Goal: Task Accomplishment & Management: Complete application form

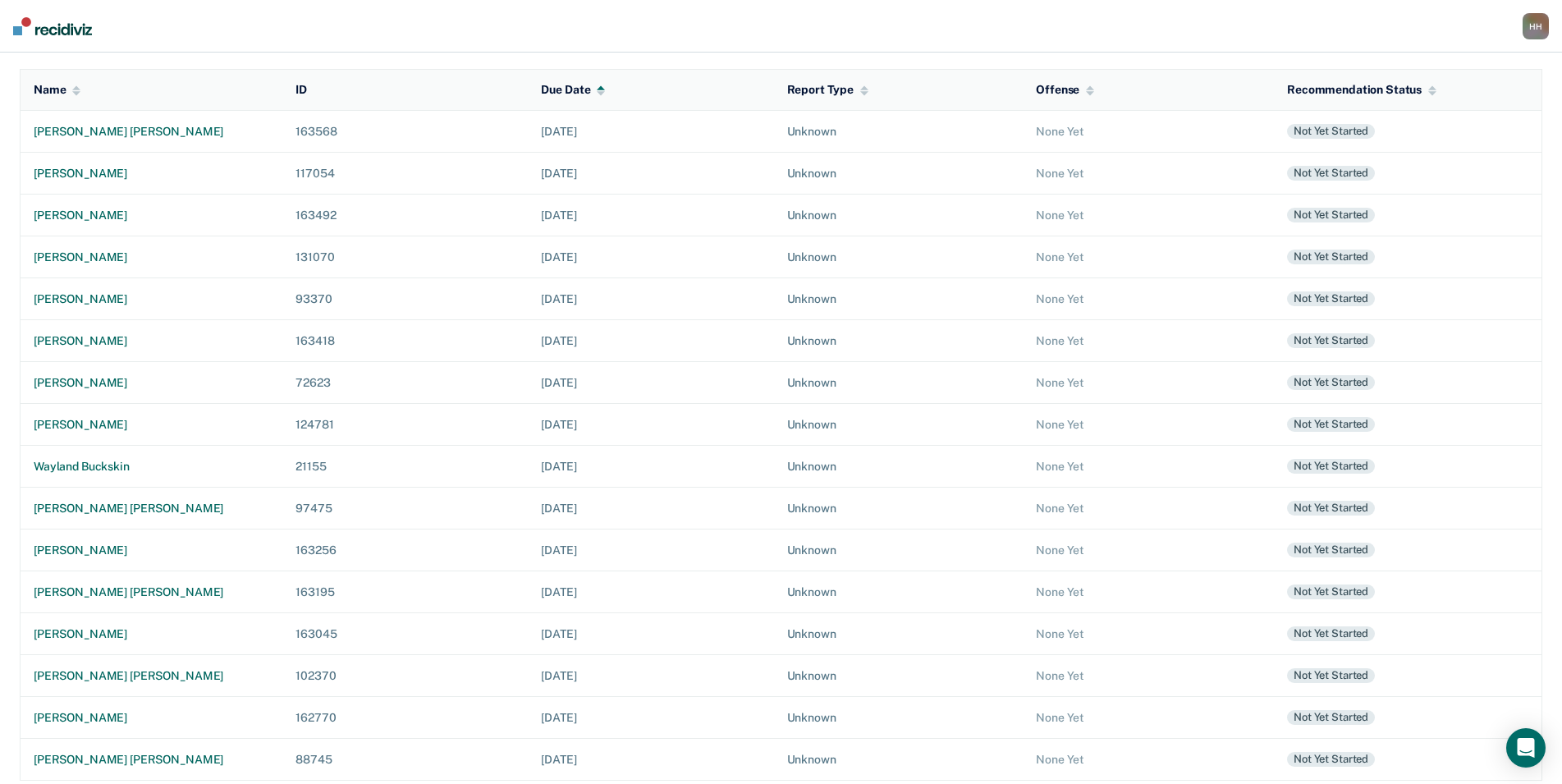
scroll to position [172, 0]
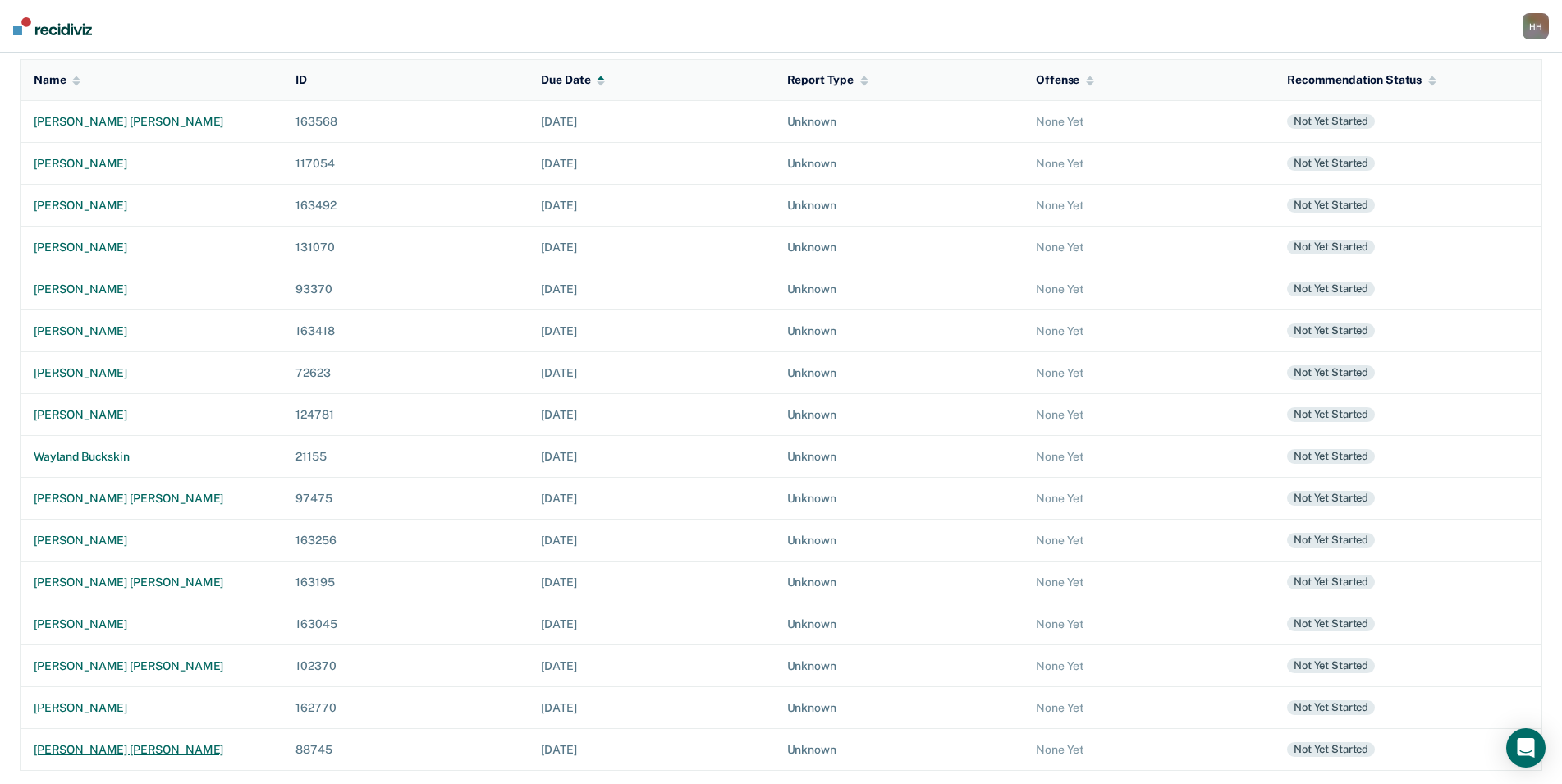
click at [142, 750] on div "[PERSON_NAME] [PERSON_NAME]" at bounding box center [152, 749] width 236 height 14
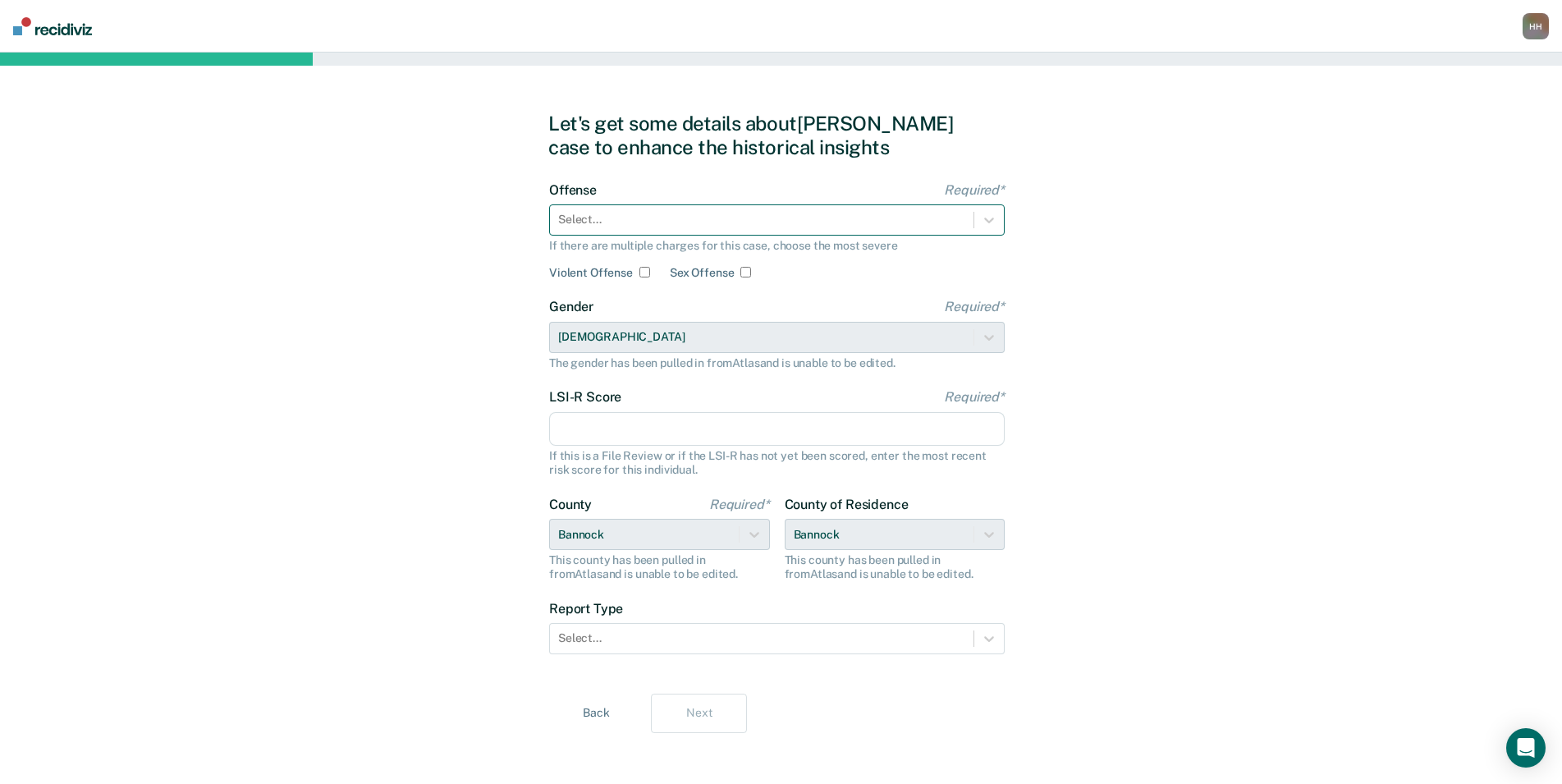
click at [746, 216] on div at bounding box center [761, 219] width 407 height 17
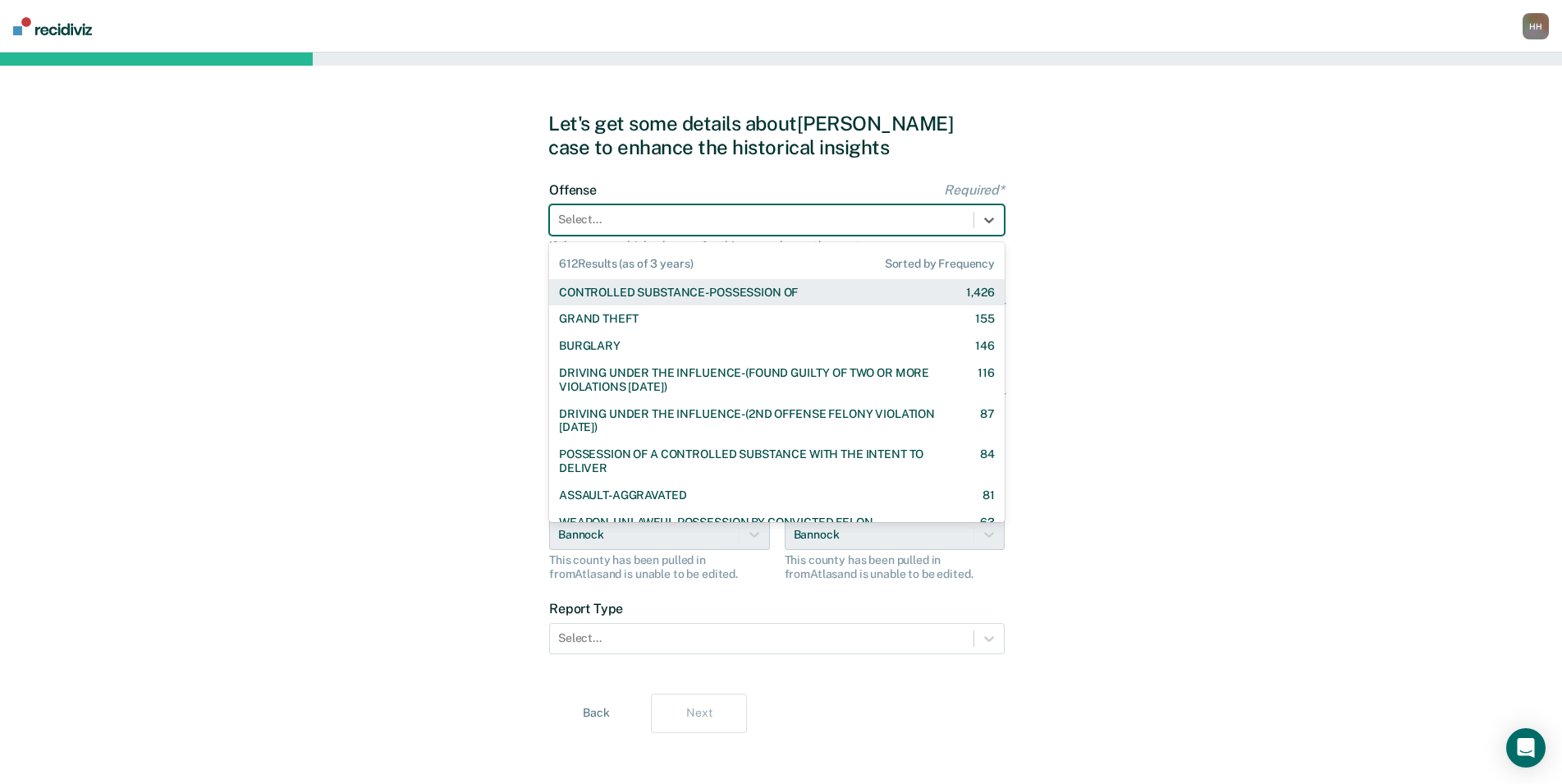
click at [1189, 351] on div "Let's get some details about [PERSON_NAME] case to enhance the historical insig…" at bounding box center [781, 422] width 1562 height 740
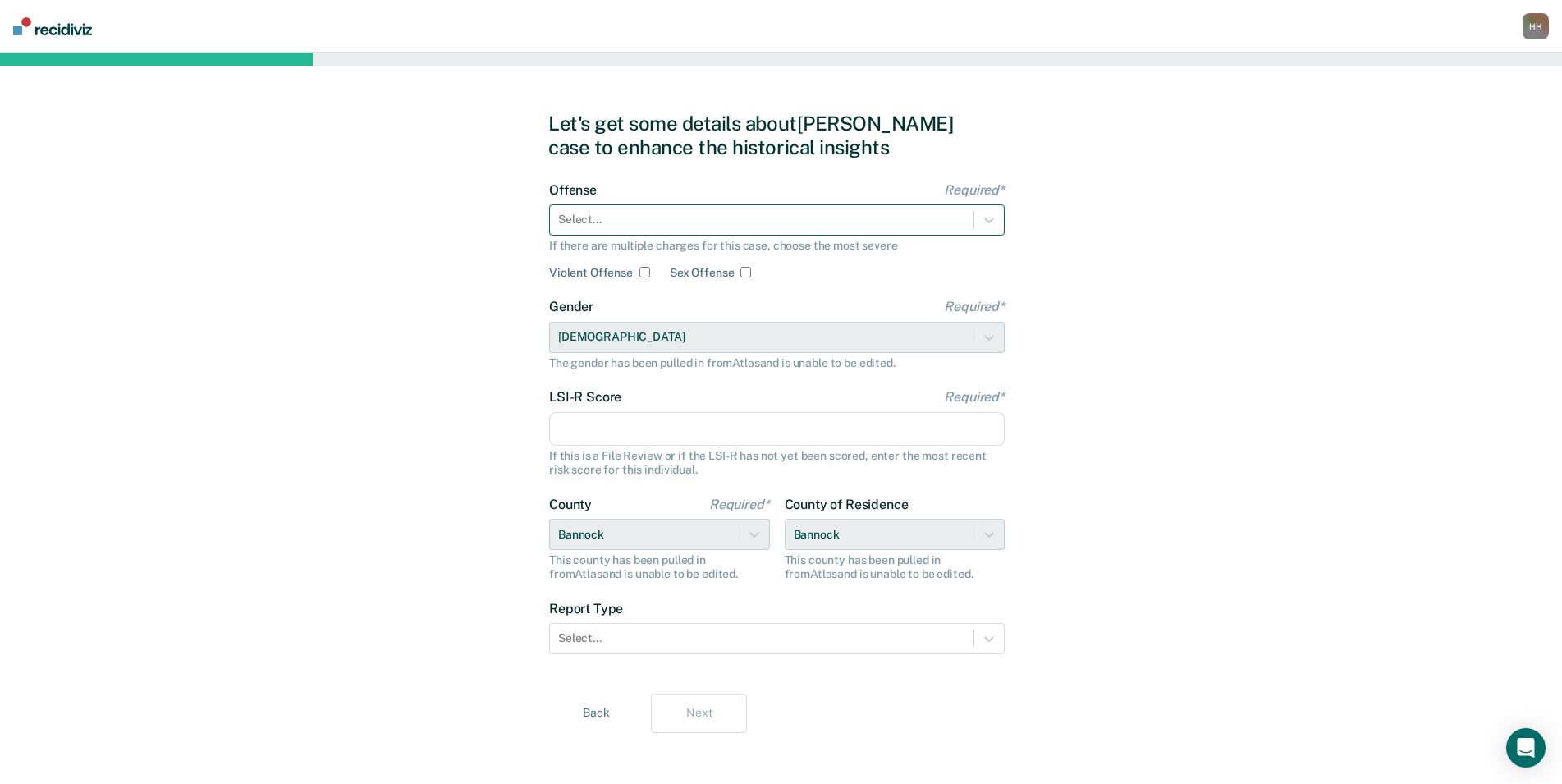
click at [895, 220] on div at bounding box center [761, 219] width 407 height 17
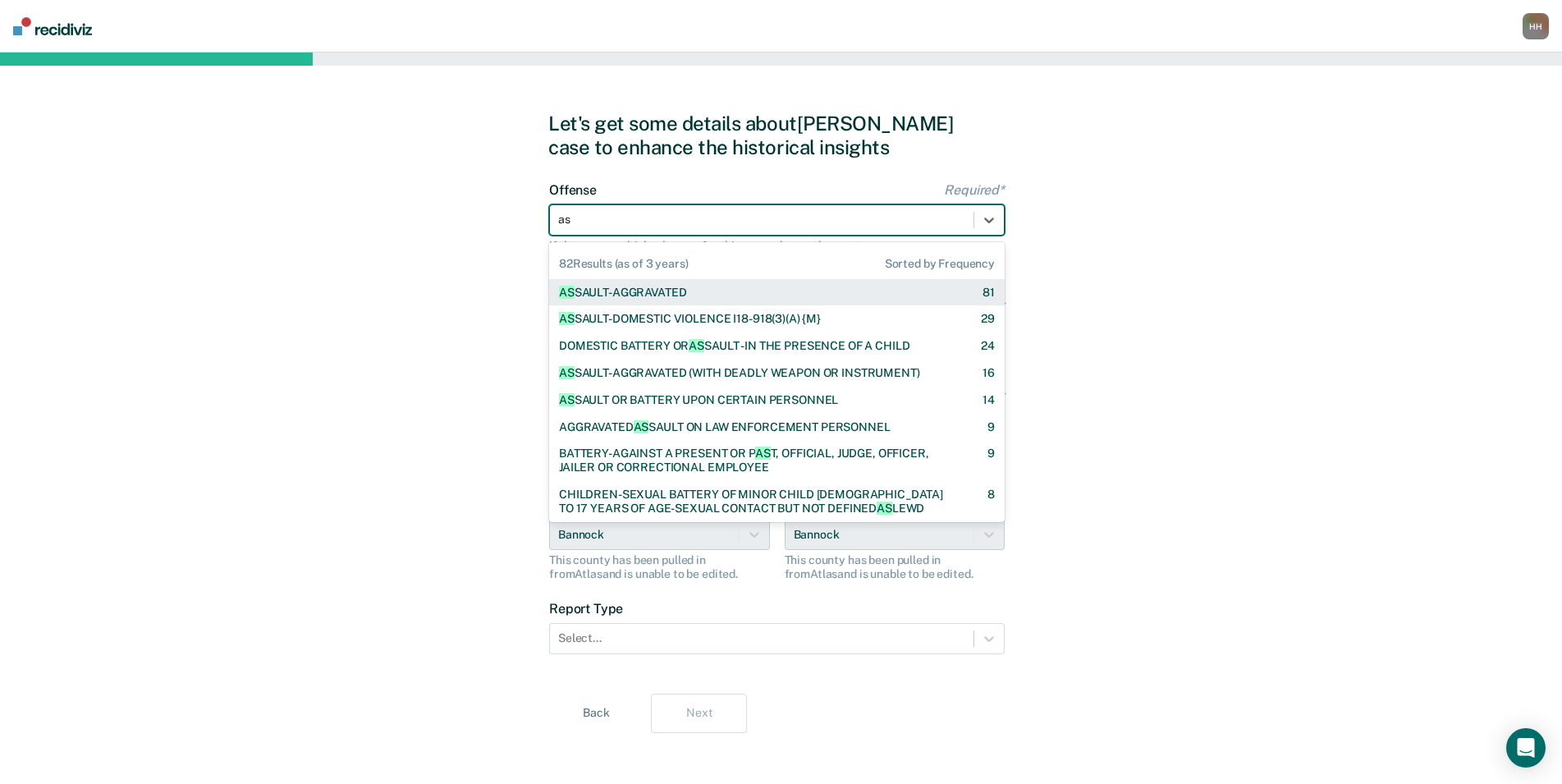
type input "ass"
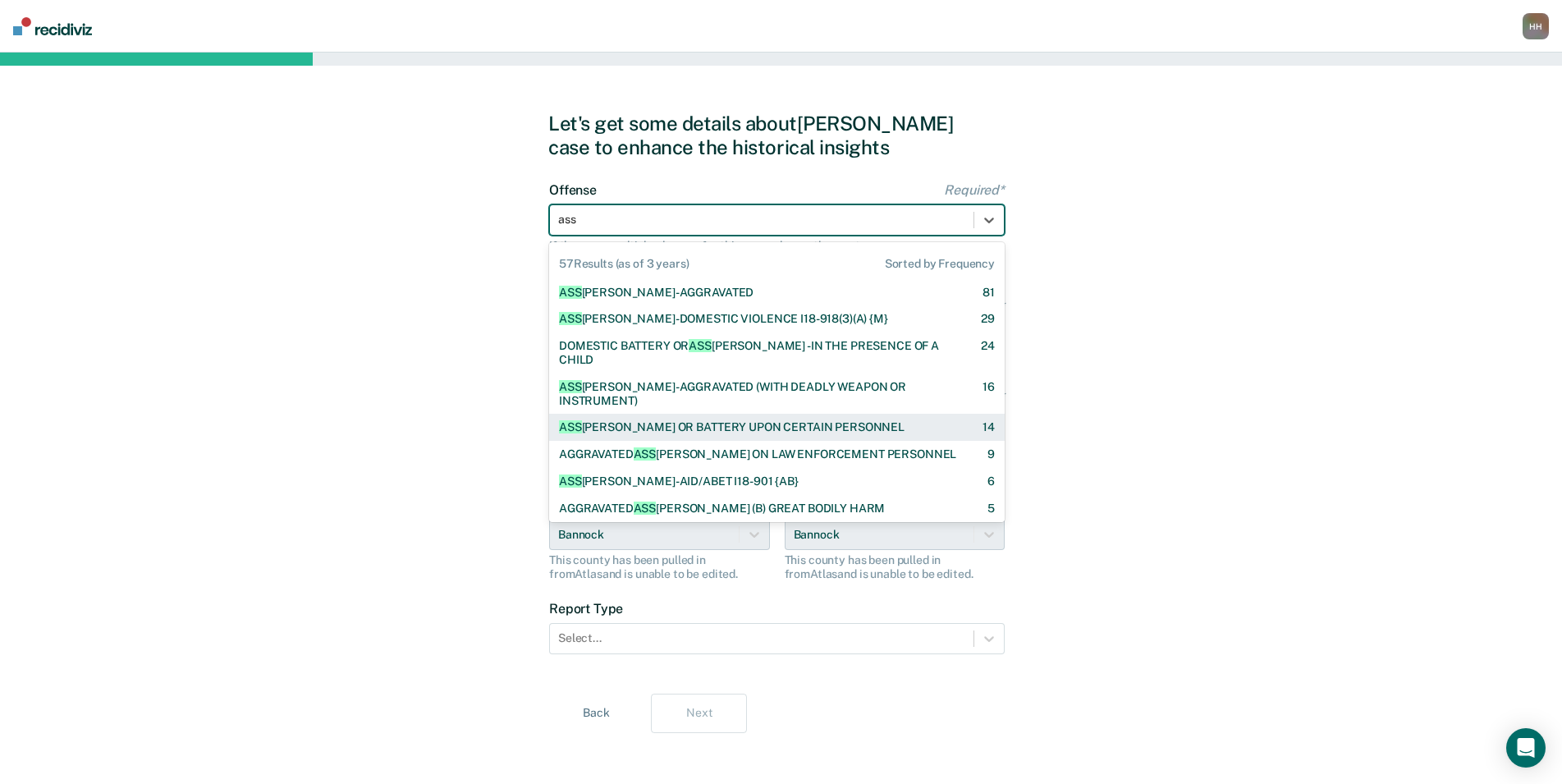
click at [819, 414] on div "ASS [PERSON_NAME] OR BATTERY UPON CERTAIN PERSONNEL 14" at bounding box center [777, 427] width 456 height 27
checkbox input "true"
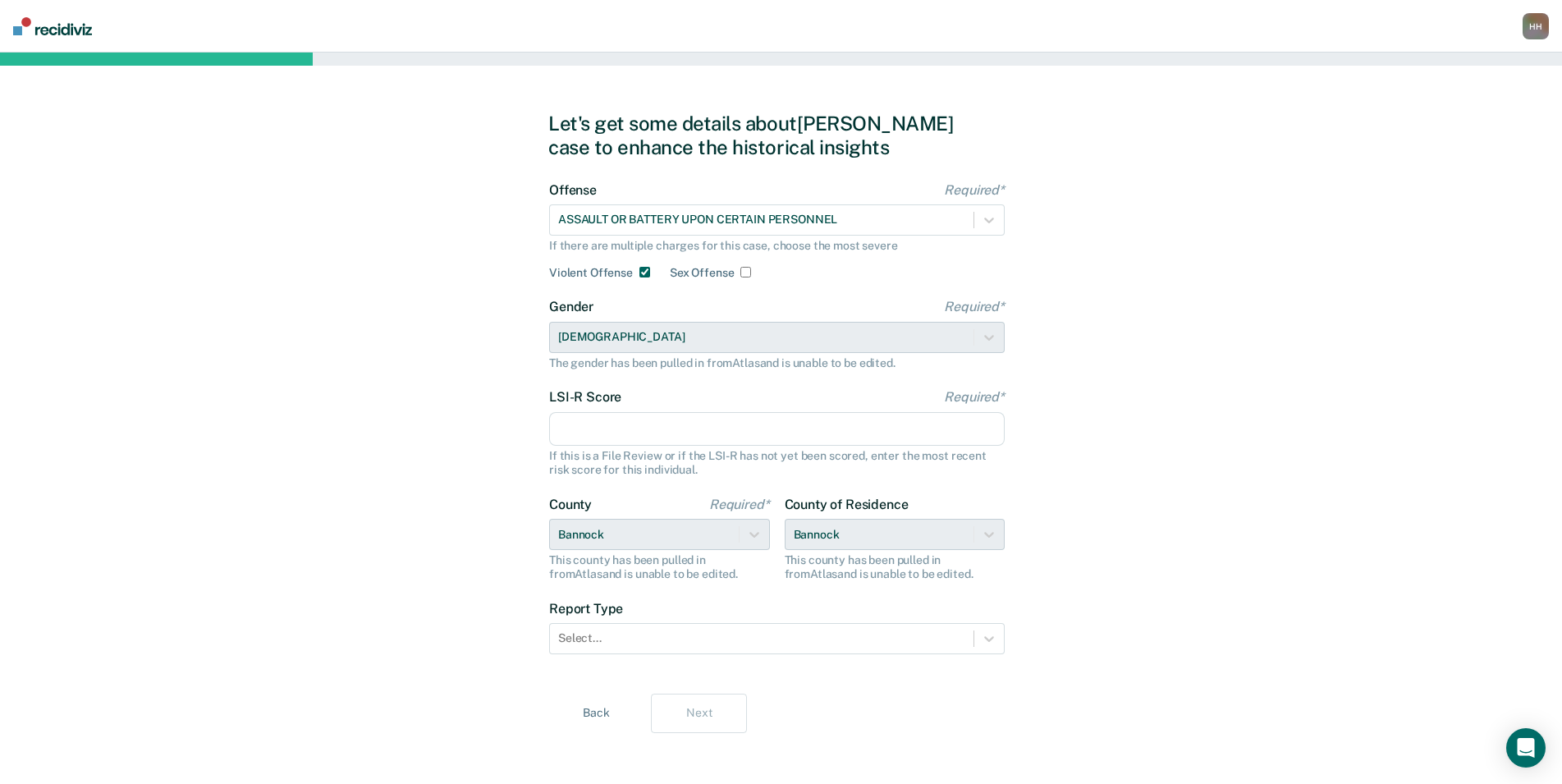
click at [716, 423] on input "LSI-R Score Required*" at bounding box center [777, 429] width 456 height 34
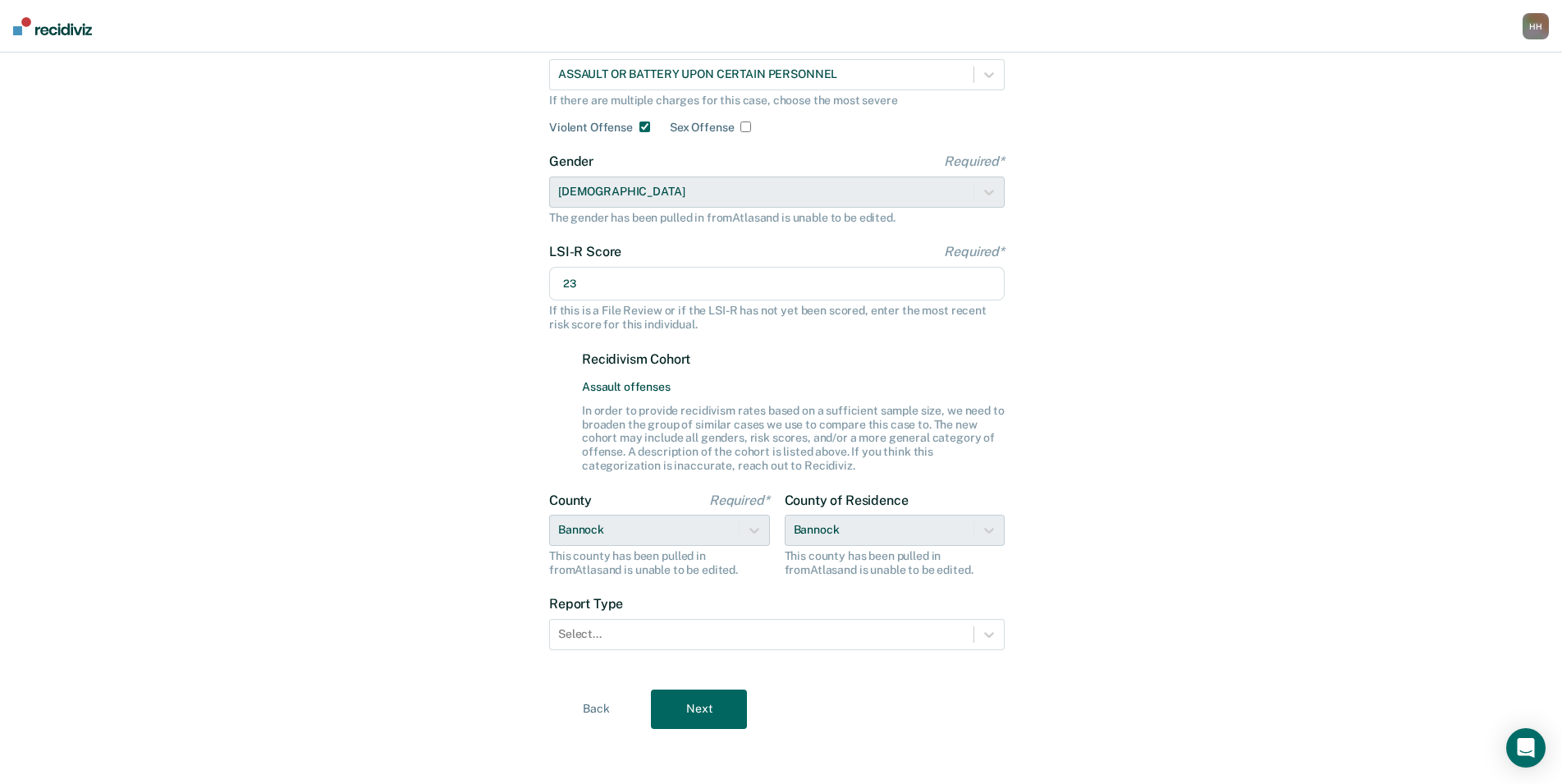
scroll to position [150, 0]
type input "23"
click at [732, 629] on div at bounding box center [761, 629] width 407 height 17
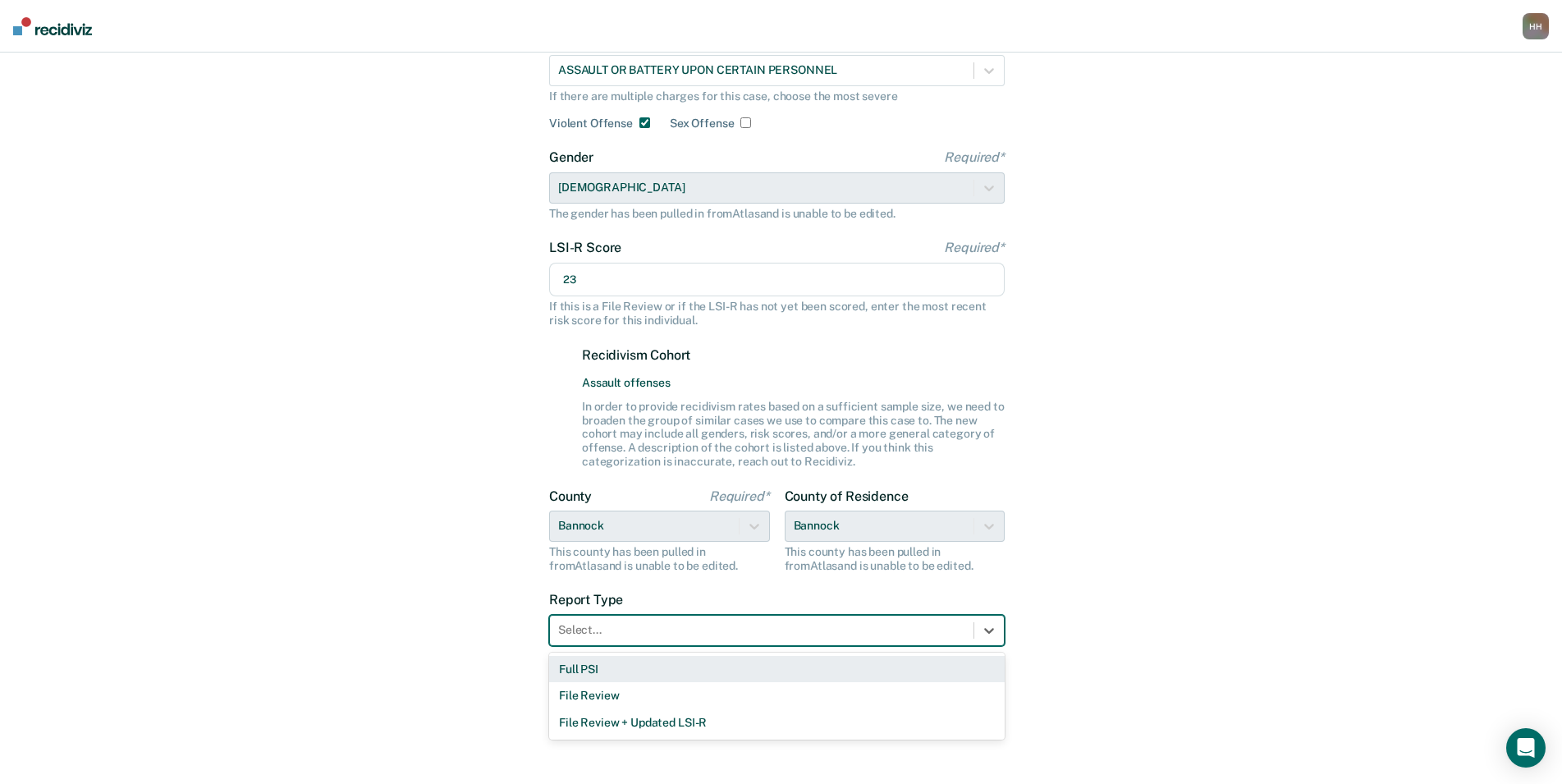
click at [698, 672] on div "Full PSI" at bounding box center [777, 669] width 456 height 27
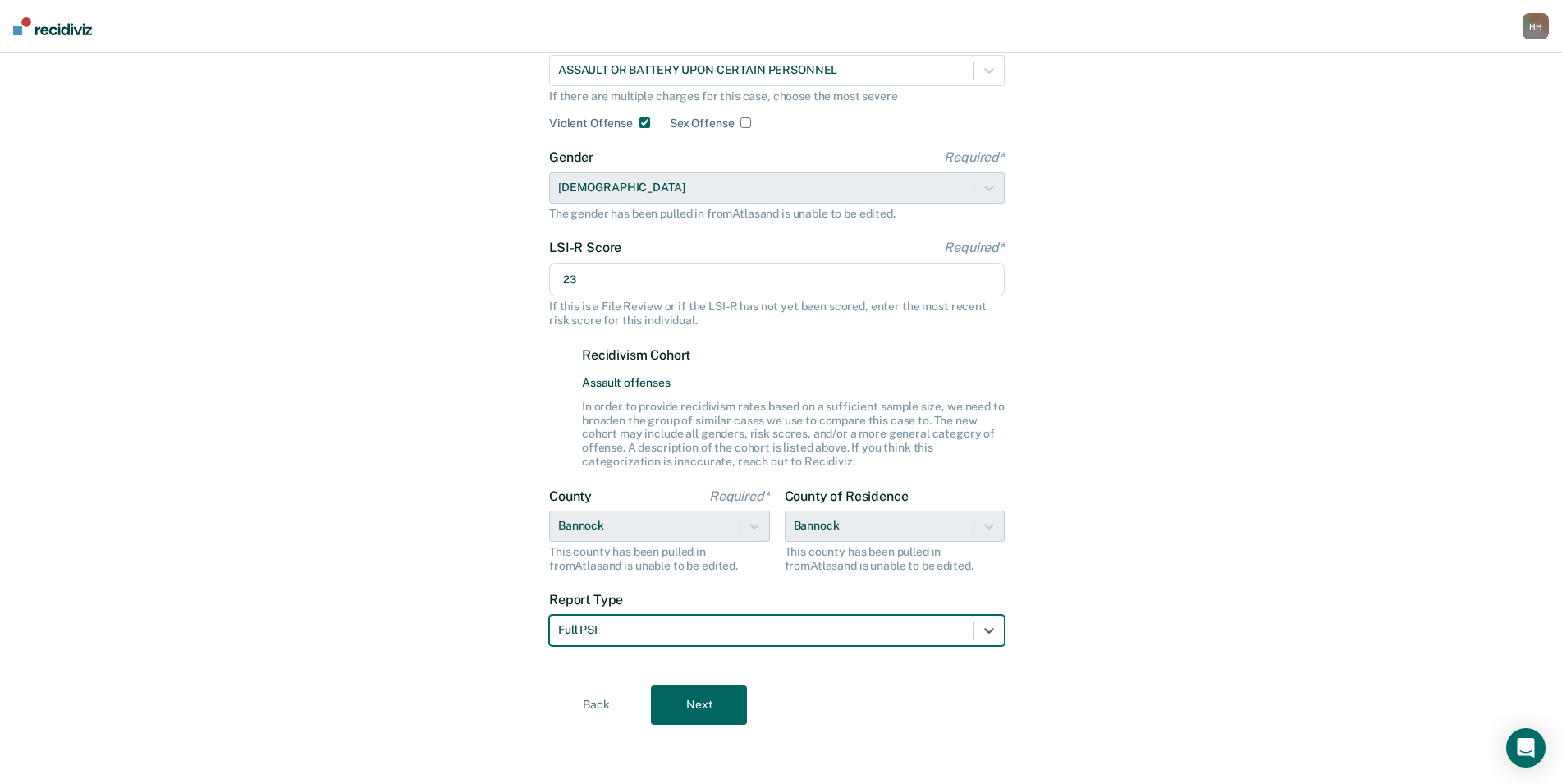
click at [713, 687] on button "Next" at bounding box center [699, 704] width 96 height 39
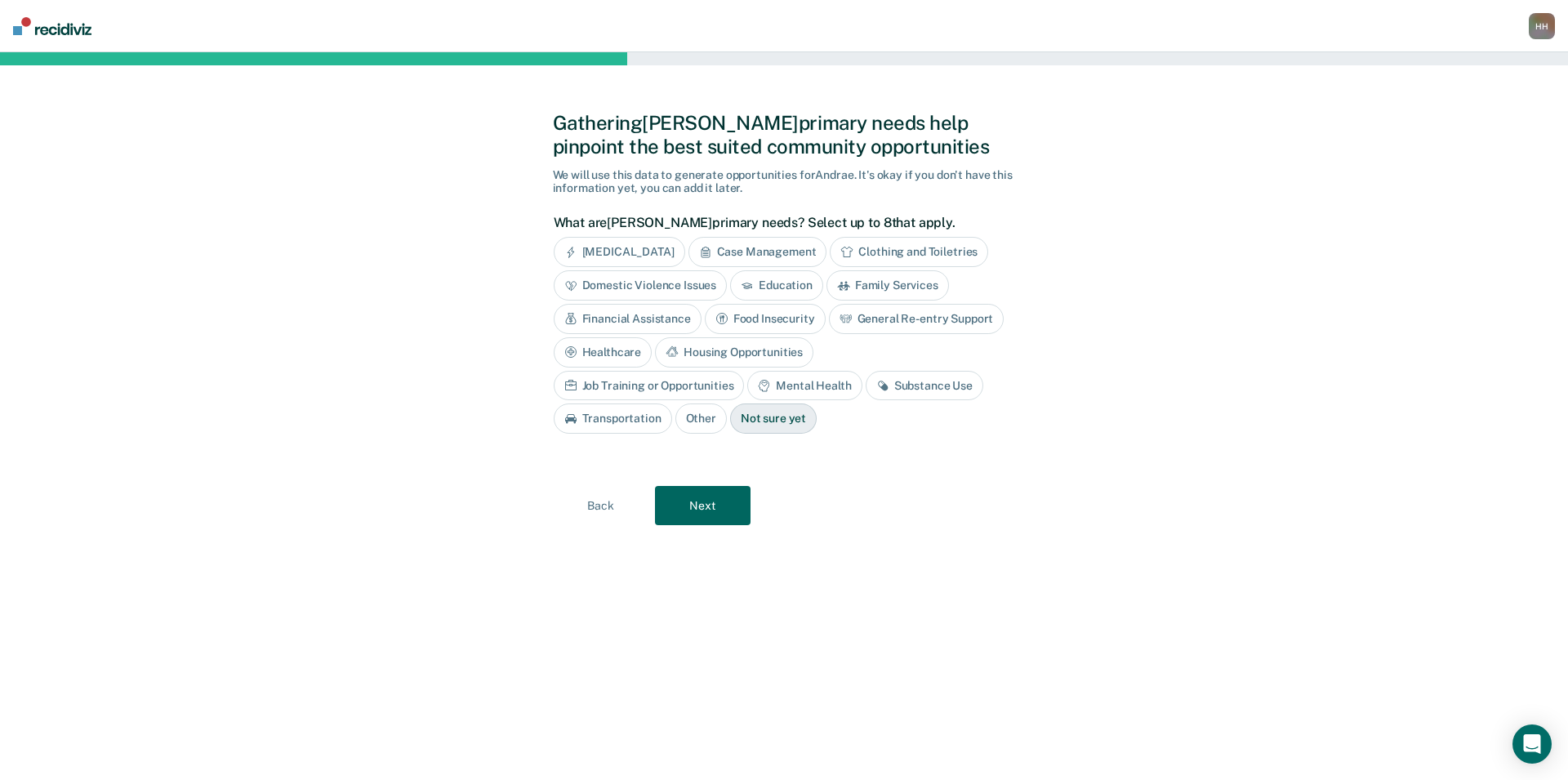
click at [865, 393] on div "Substance Use" at bounding box center [924, 385] width 117 height 30
click at [863, 427] on div "[MEDICAL_DATA] Case Management Clothing and Toiletries Domestic Violence Issues…" at bounding box center [780, 335] width 453 height 197
click at [706, 503] on button "Next" at bounding box center [703, 505] width 96 height 39
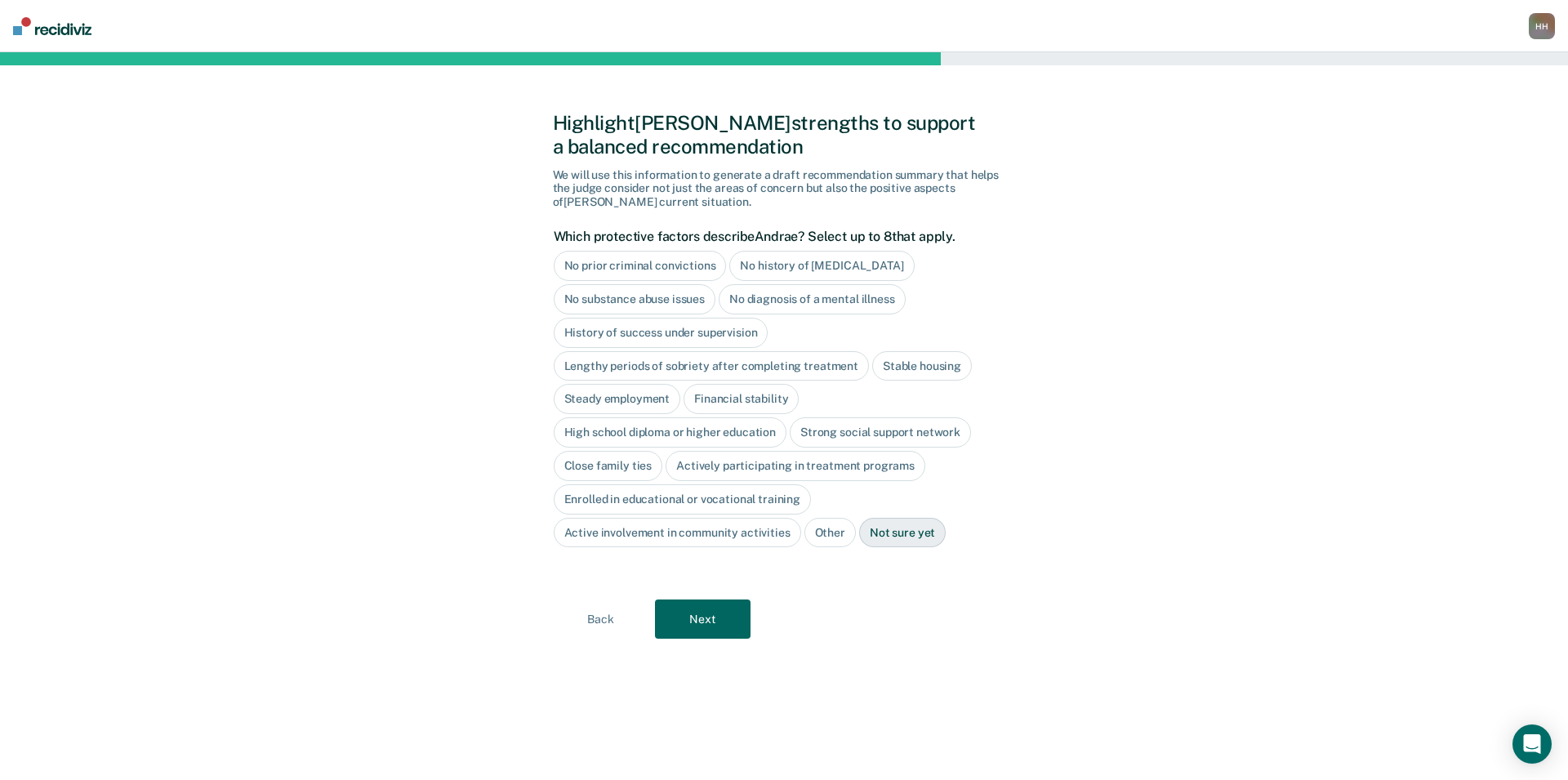
click at [889, 360] on div "Stable housing" at bounding box center [922, 366] width 99 height 30
click at [653, 404] on div "Steady employment" at bounding box center [617, 399] width 127 height 30
click at [773, 404] on div "Financial stability" at bounding box center [760, 399] width 115 height 30
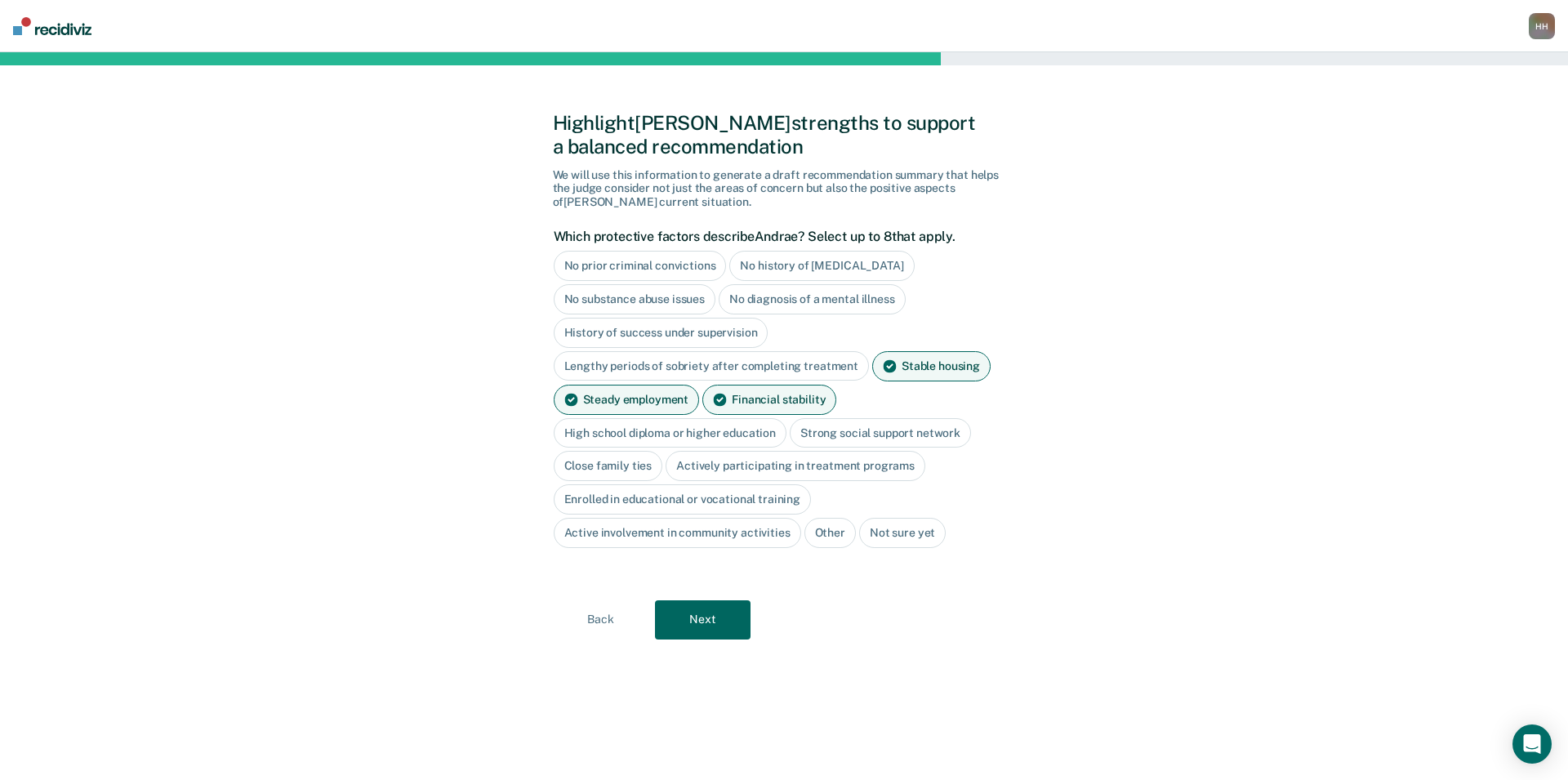
click at [628, 468] on div "Close family ties" at bounding box center [608, 465] width 109 height 30
click at [711, 614] on button "Next" at bounding box center [703, 619] width 96 height 39
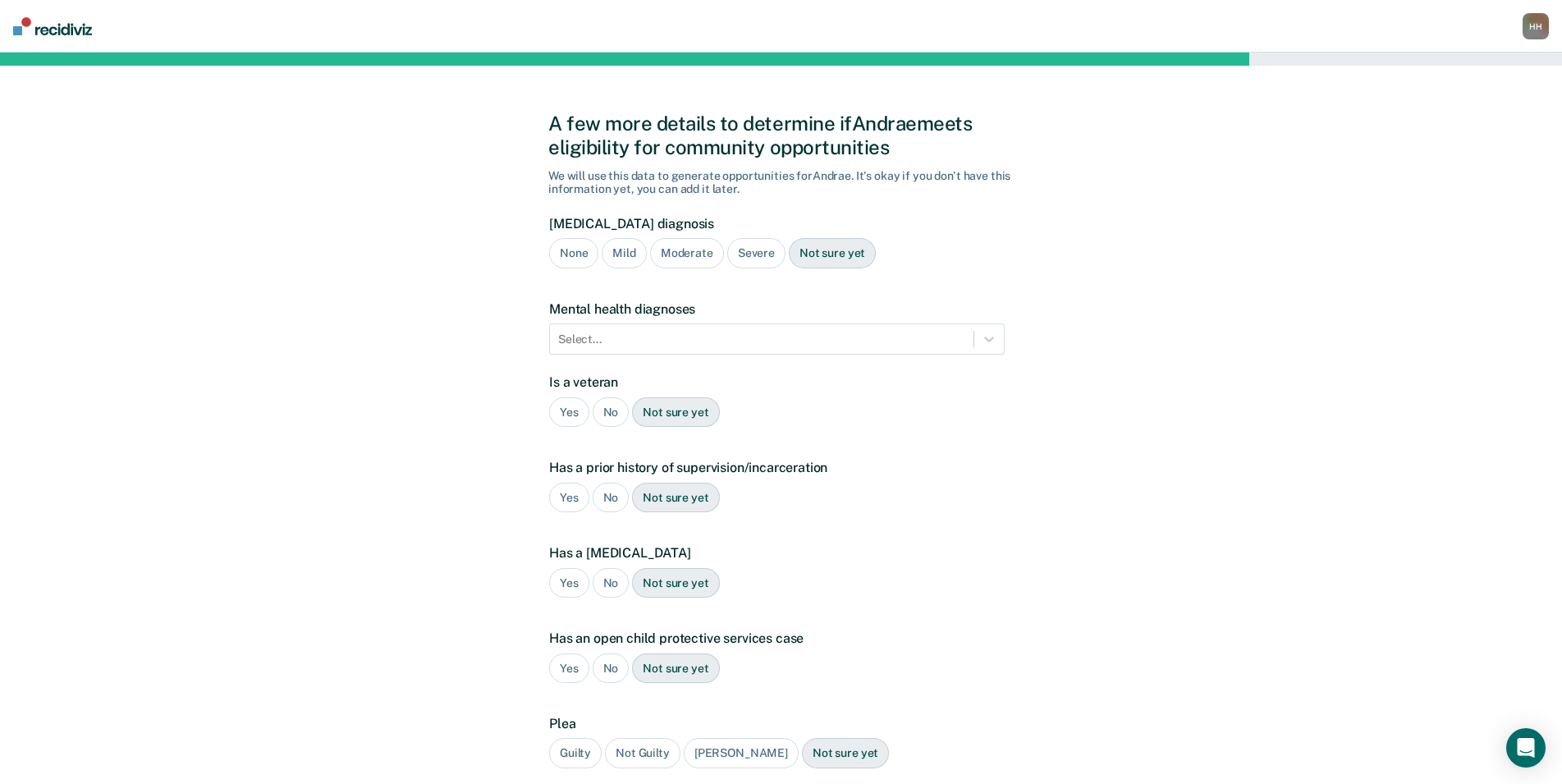
click at [673, 252] on div "Moderate" at bounding box center [686, 252] width 74 height 30
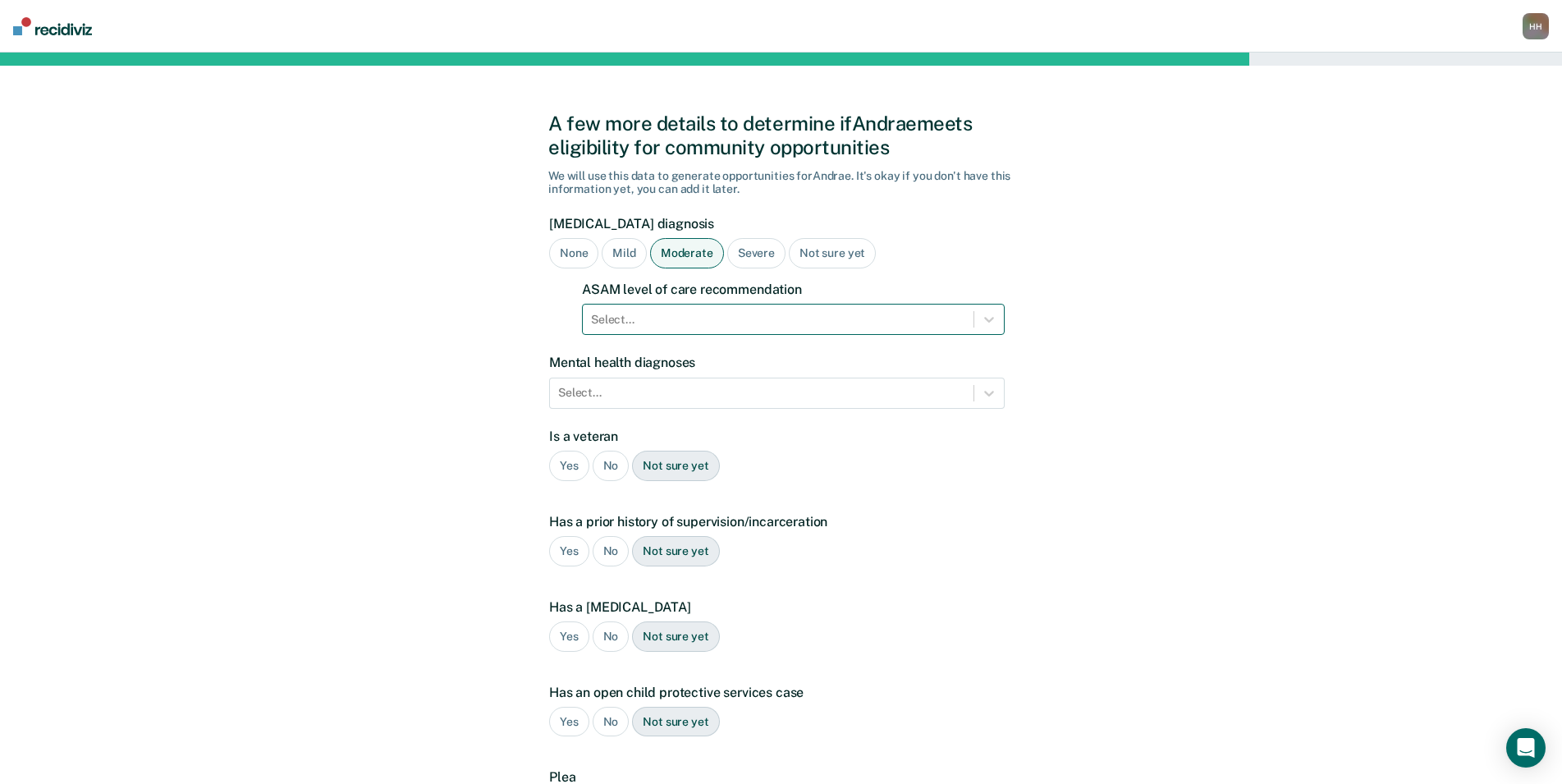
click at [644, 323] on div at bounding box center [778, 319] width 374 height 17
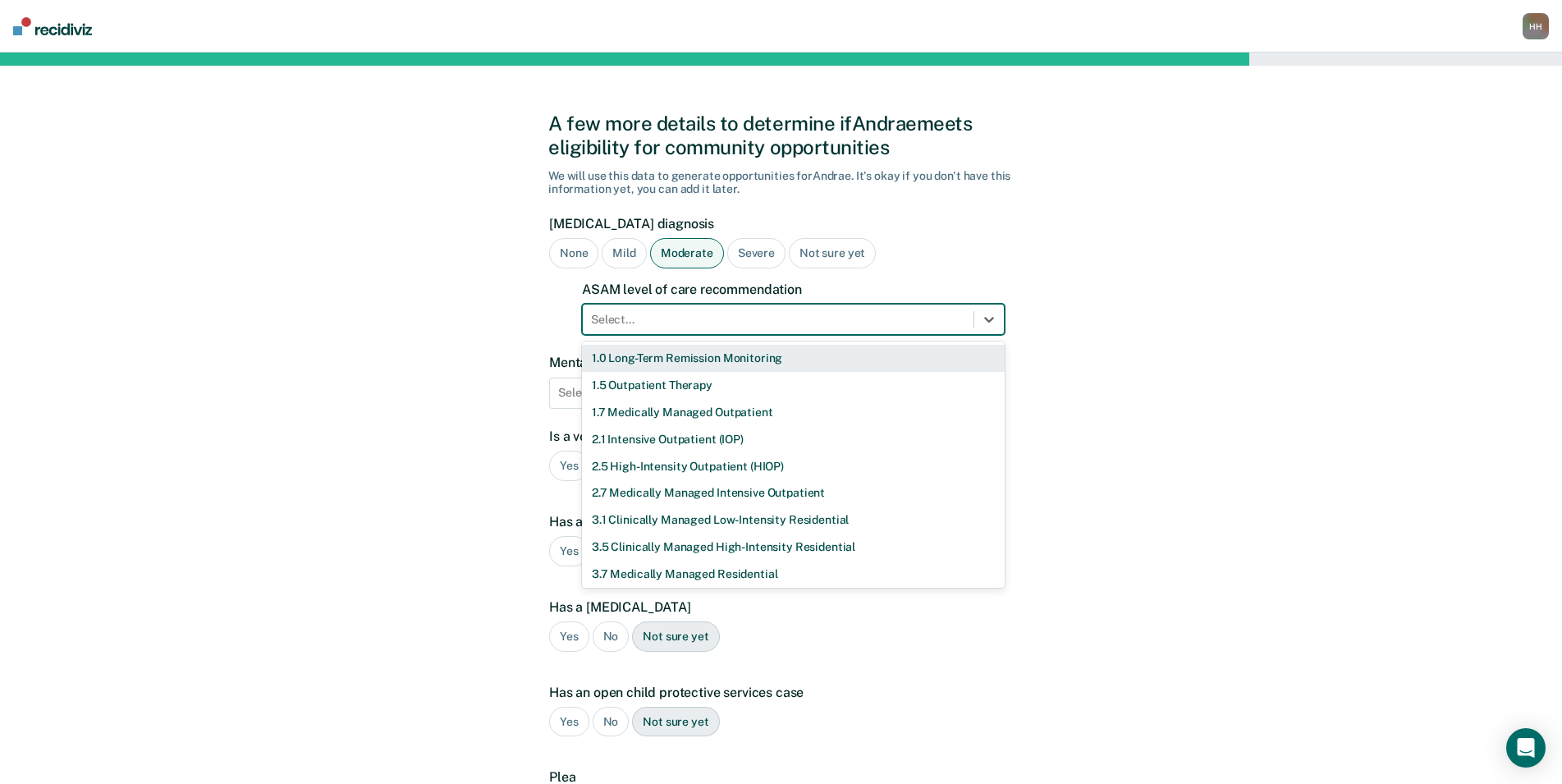
click at [640, 363] on div "1.0 Long-Term Remission Monitoring" at bounding box center [793, 358] width 423 height 27
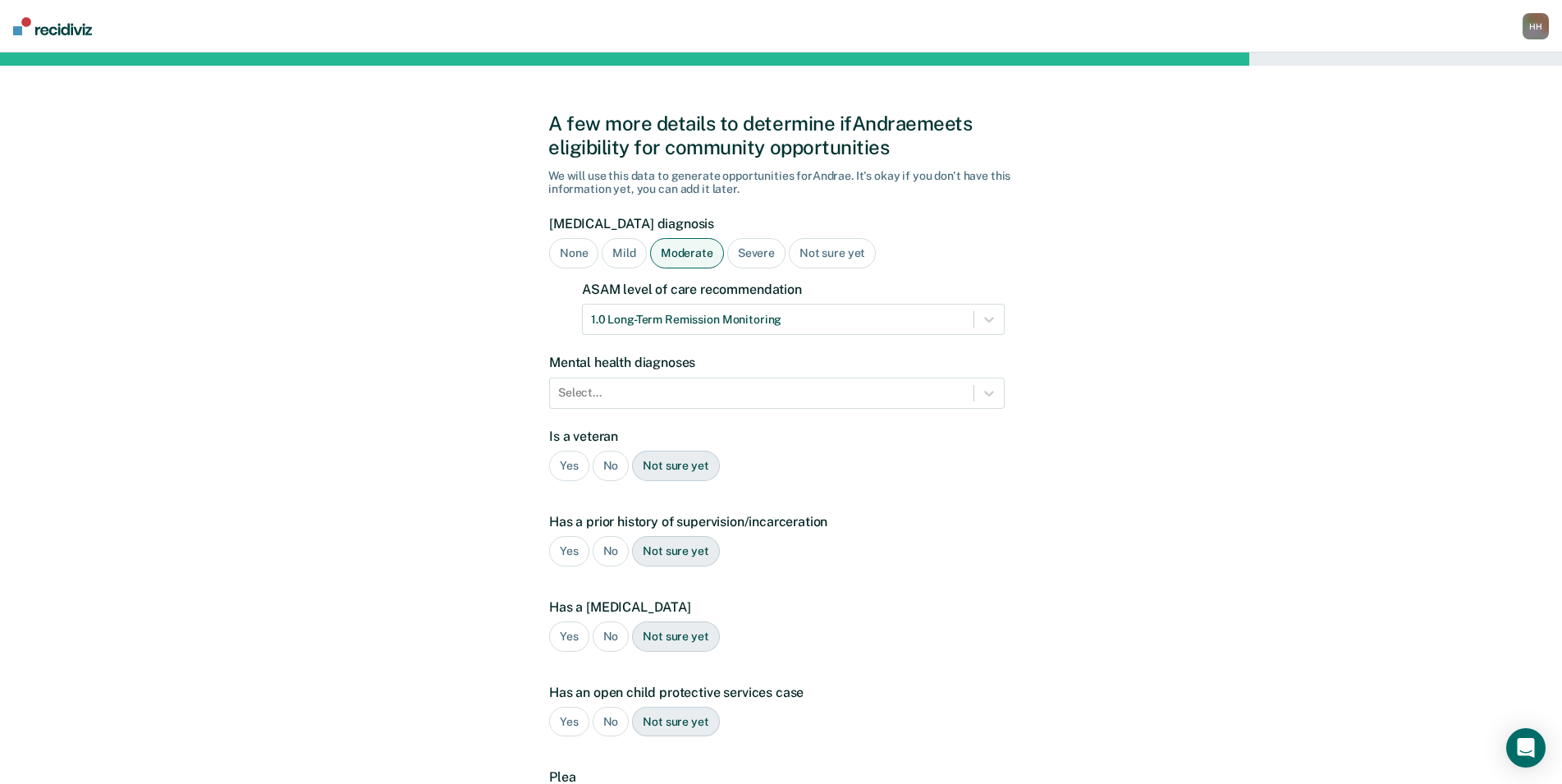
click at [619, 261] on div "Mild" at bounding box center [624, 252] width 44 height 30
click at [644, 389] on div at bounding box center [761, 392] width 407 height 17
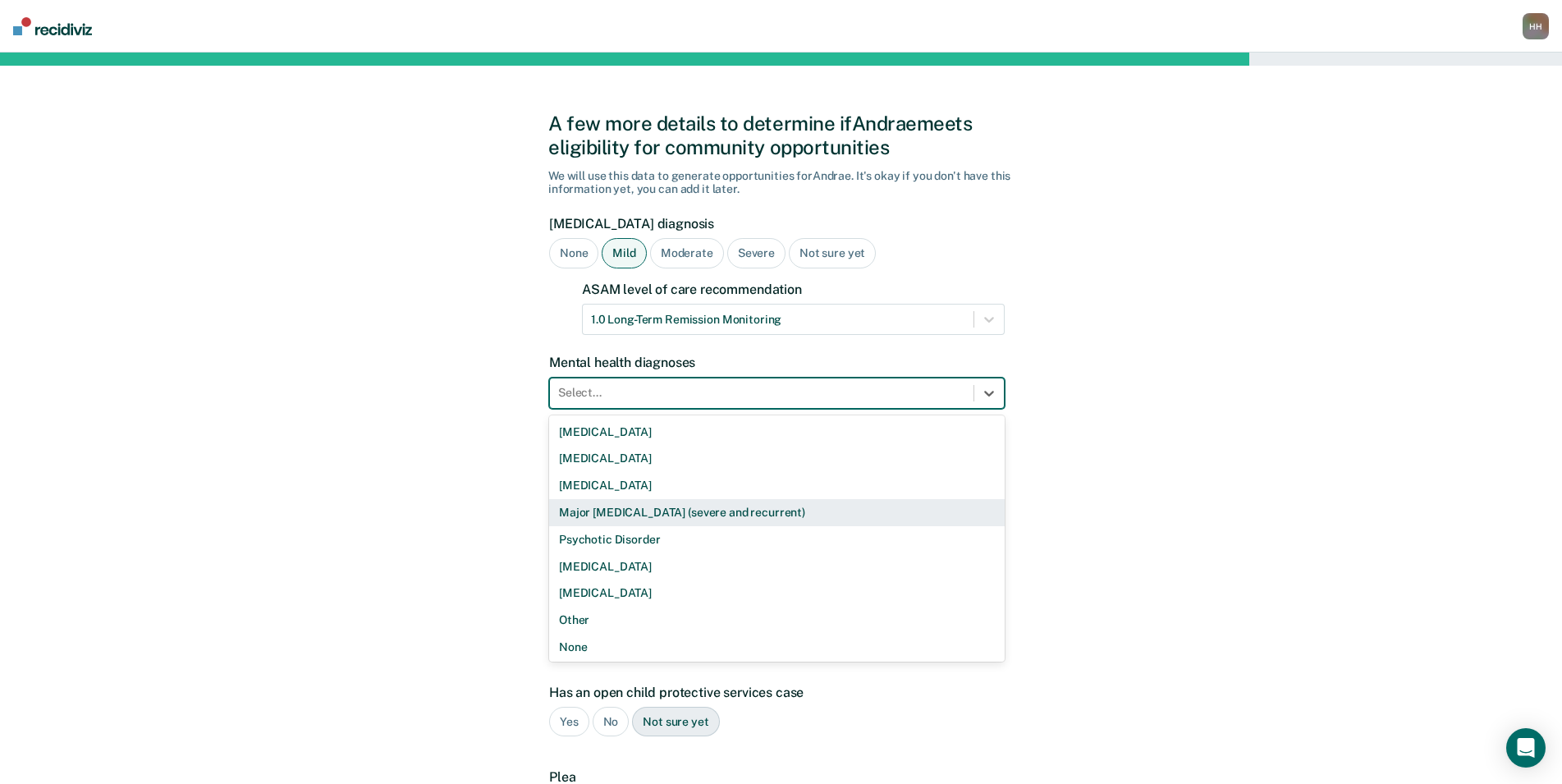
click at [638, 516] on div "Major [MEDICAL_DATA] (severe and recurrent)" at bounding box center [777, 513] width 456 height 27
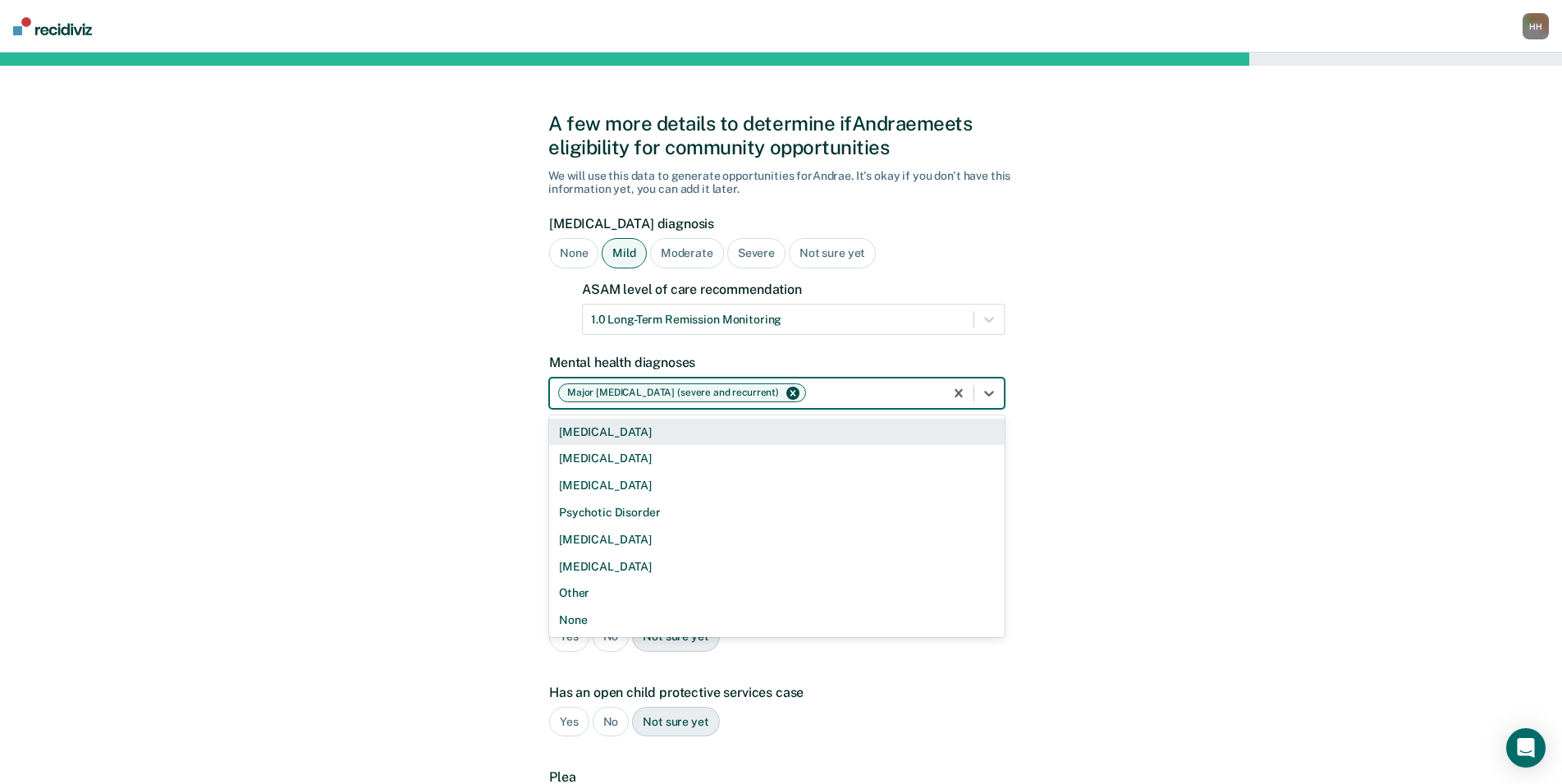
click at [867, 400] on div at bounding box center [872, 392] width 126 height 17
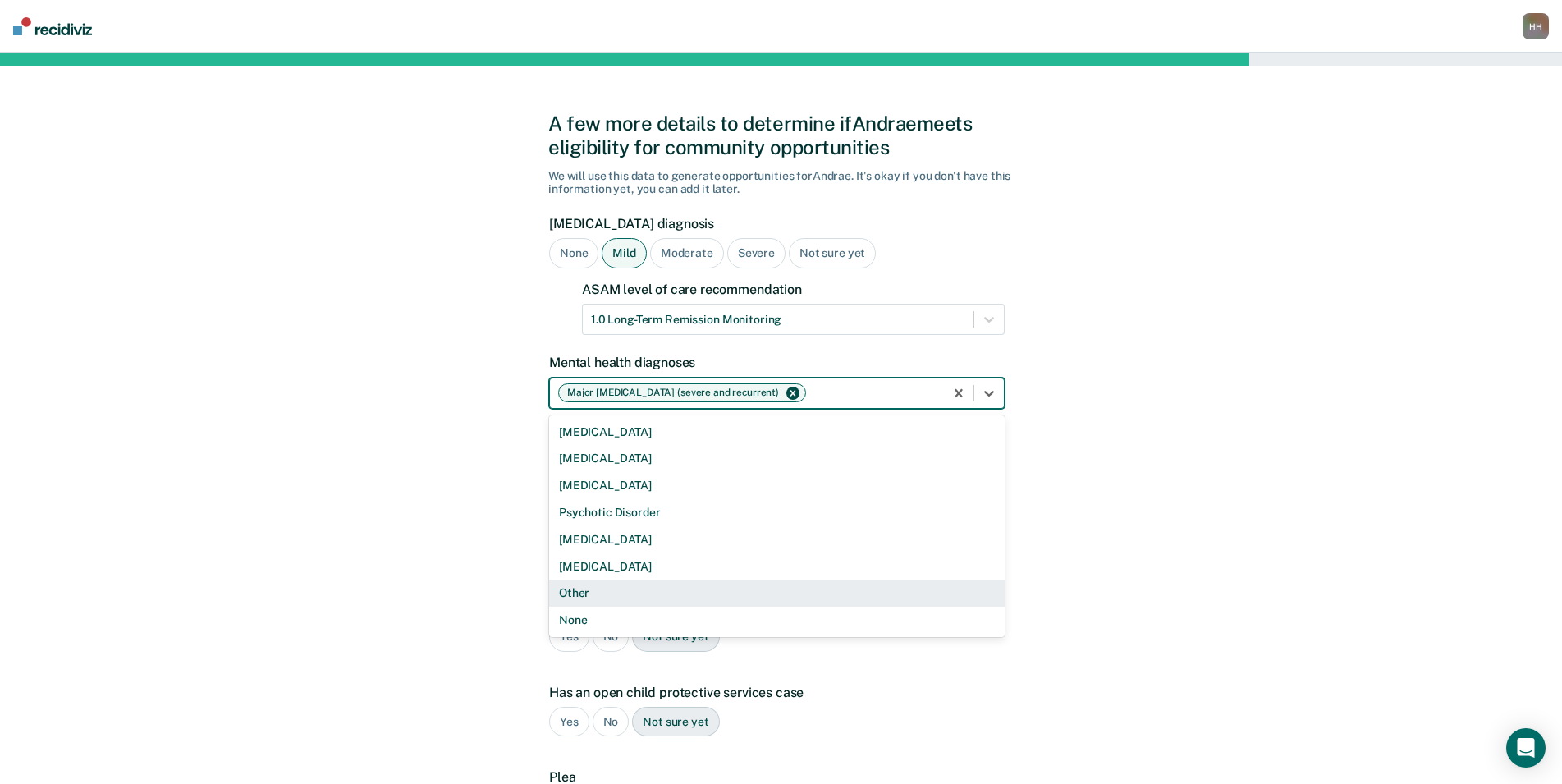
click at [594, 594] on div "Other" at bounding box center [777, 593] width 456 height 27
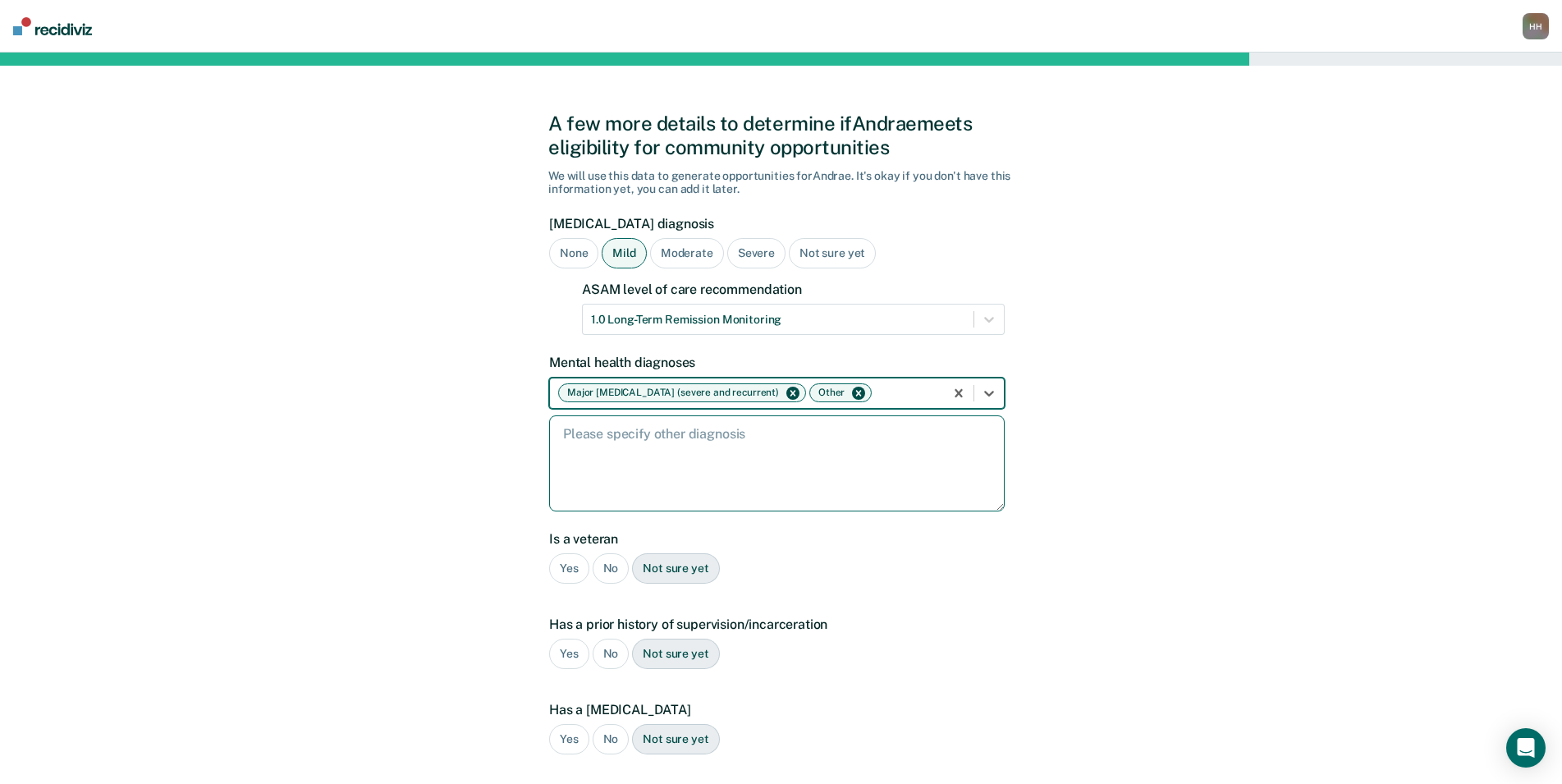
click at [624, 478] on textarea at bounding box center [777, 464] width 456 height 96
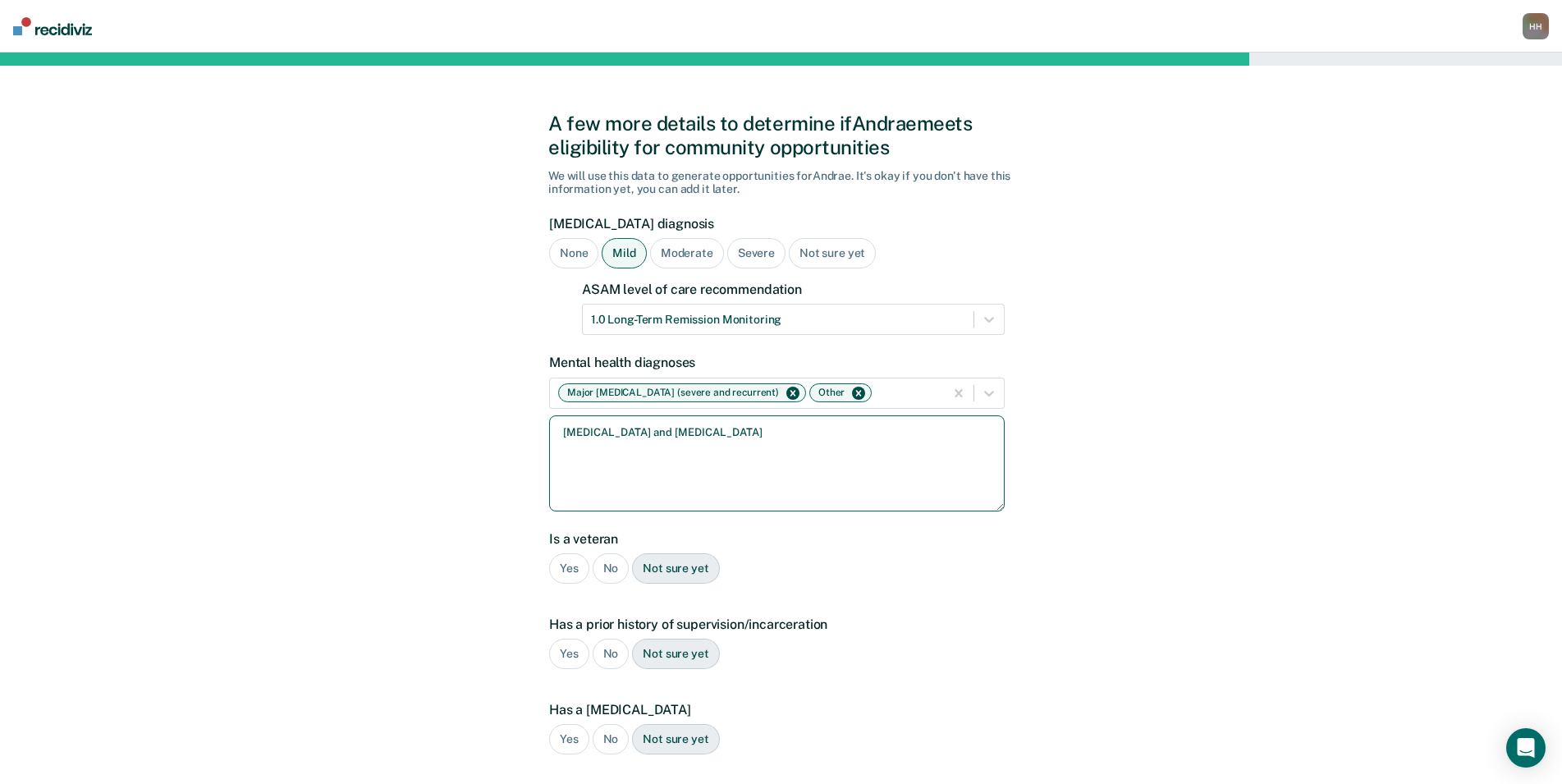
type textarea "[MEDICAL_DATA] and [MEDICAL_DATA]"
click at [612, 567] on div "No" at bounding box center [611, 567] width 37 height 30
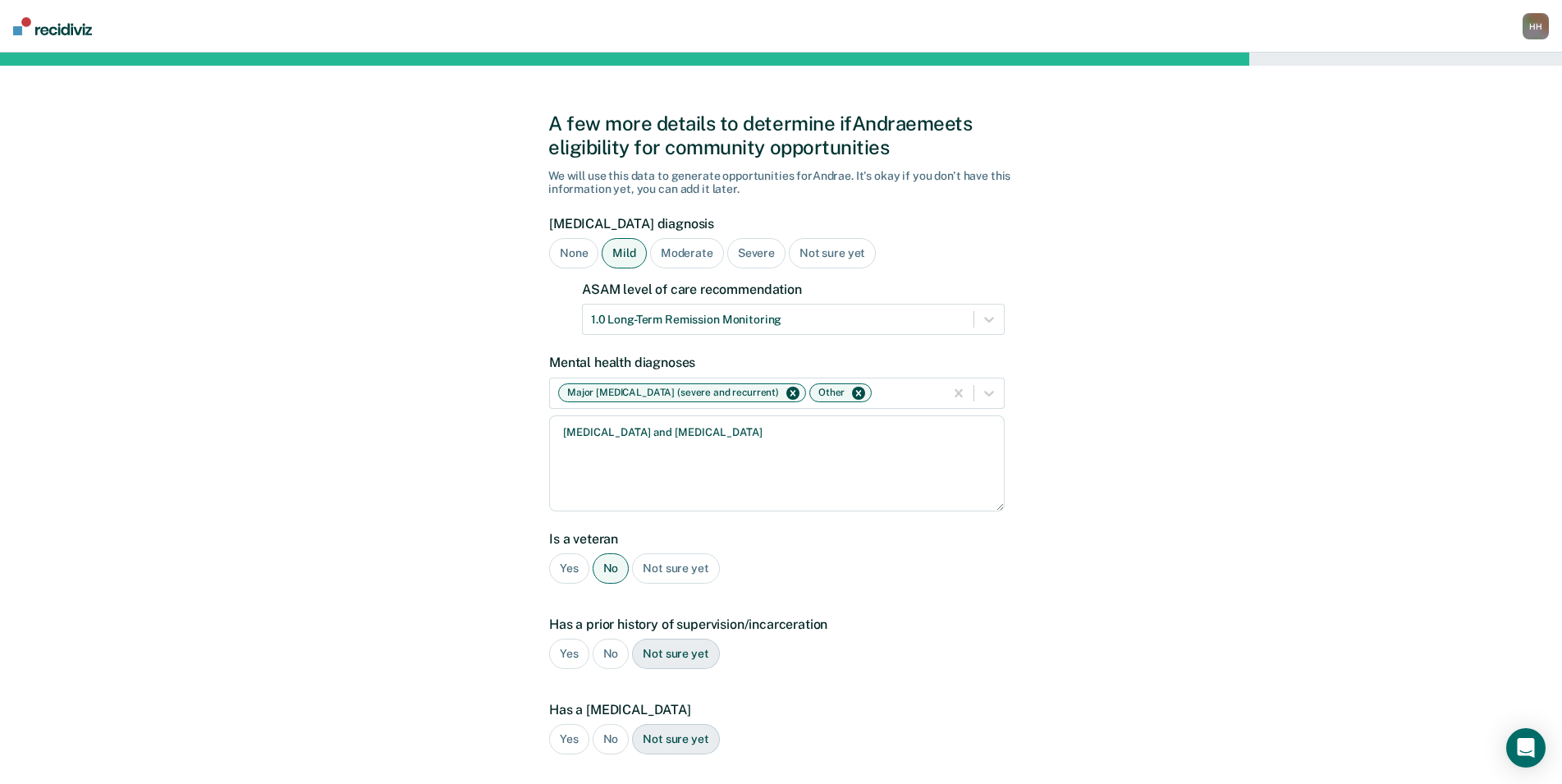
click at [565, 650] on div "Yes" at bounding box center [569, 652] width 40 height 30
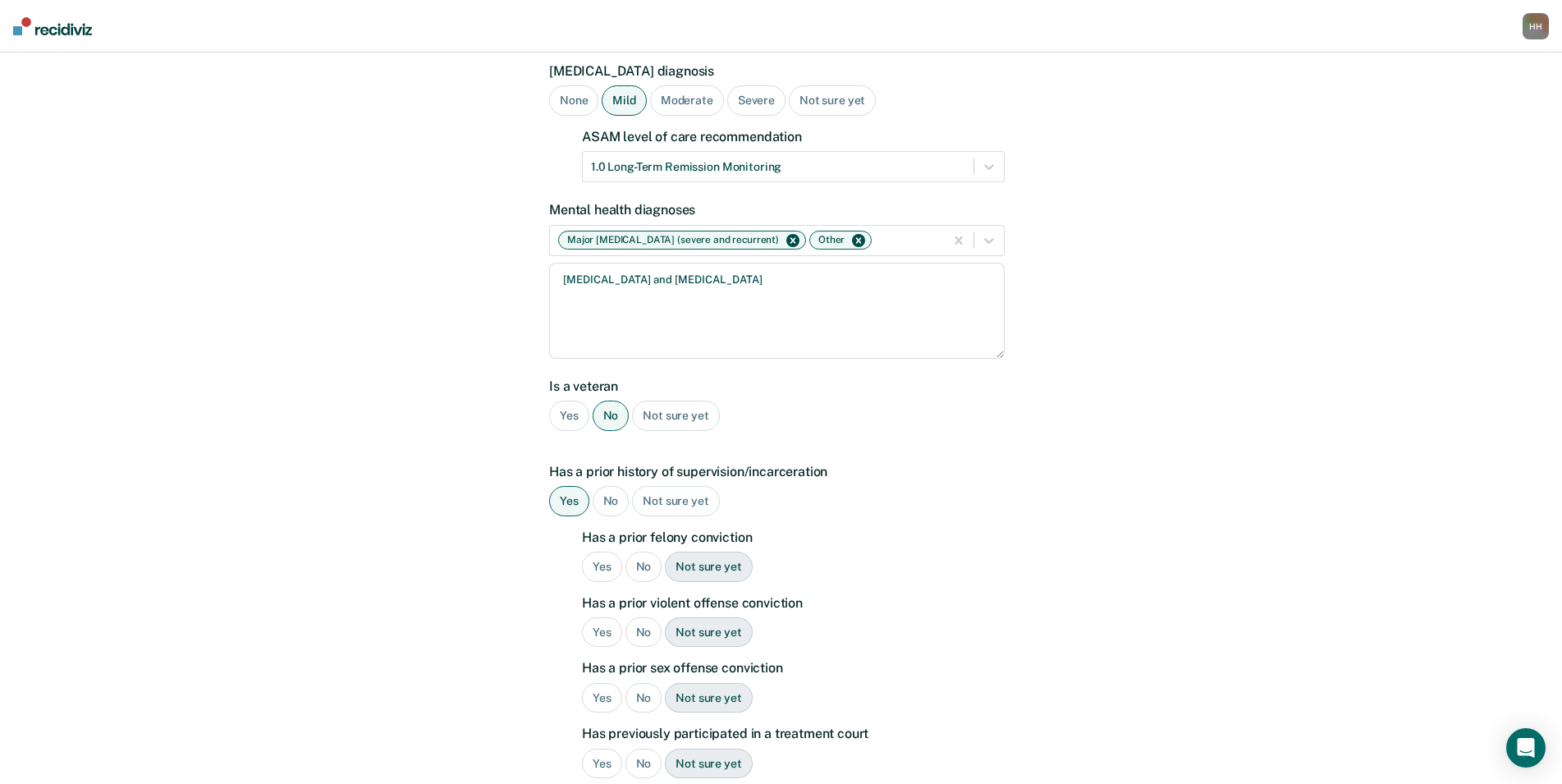
scroll to position [164, 0]
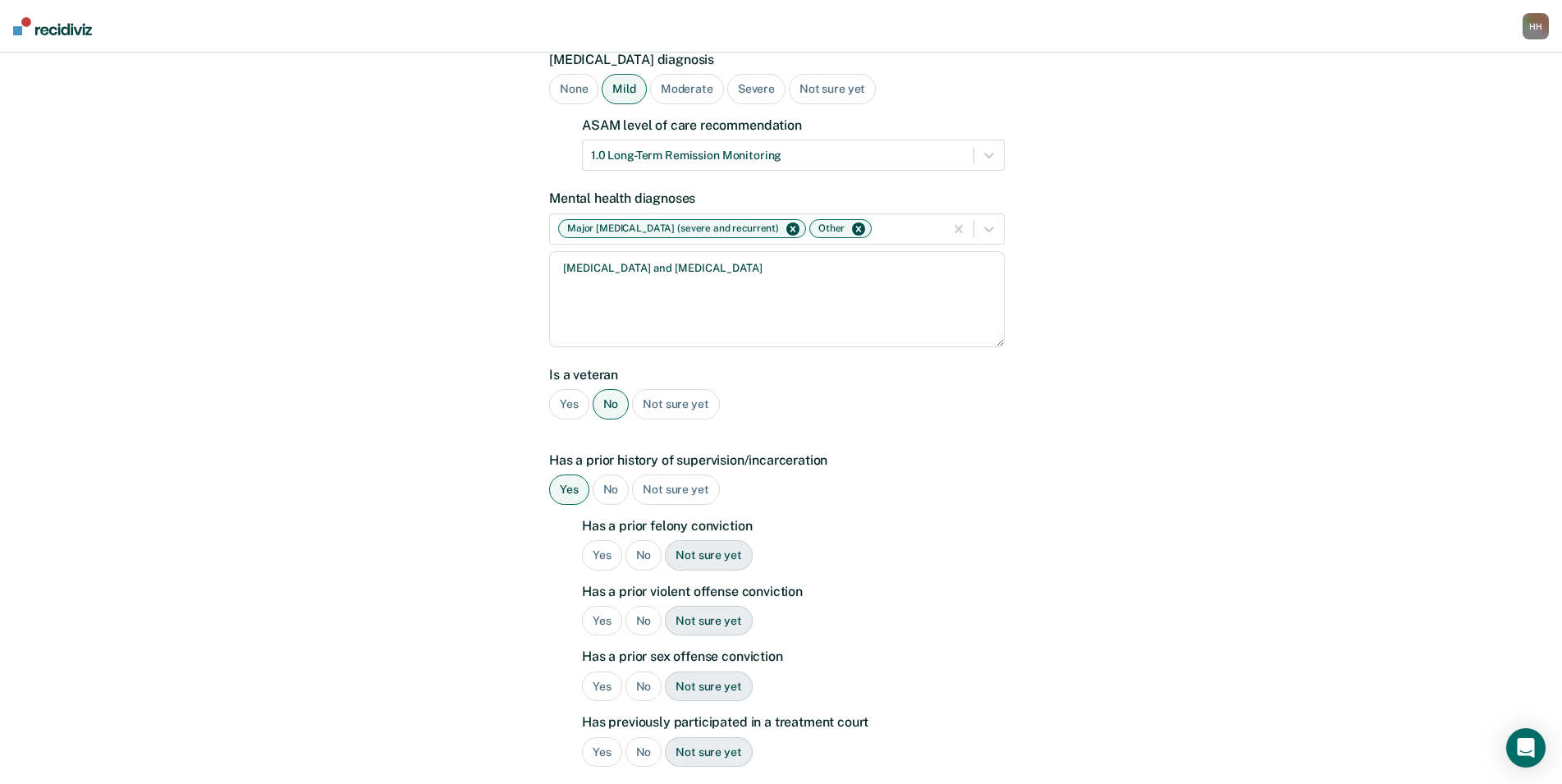
click at [604, 547] on div "Yes" at bounding box center [602, 554] width 40 height 30
click at [596, 621] on div "Yes" at bounding box center [602, 620] width 40 height 30
click at [632, 682] on div "No" at bounding box center [643, 686] width 37 height 30
click at [640, 738] on div "No" at bounding box center [643, 751] width 37 height 30
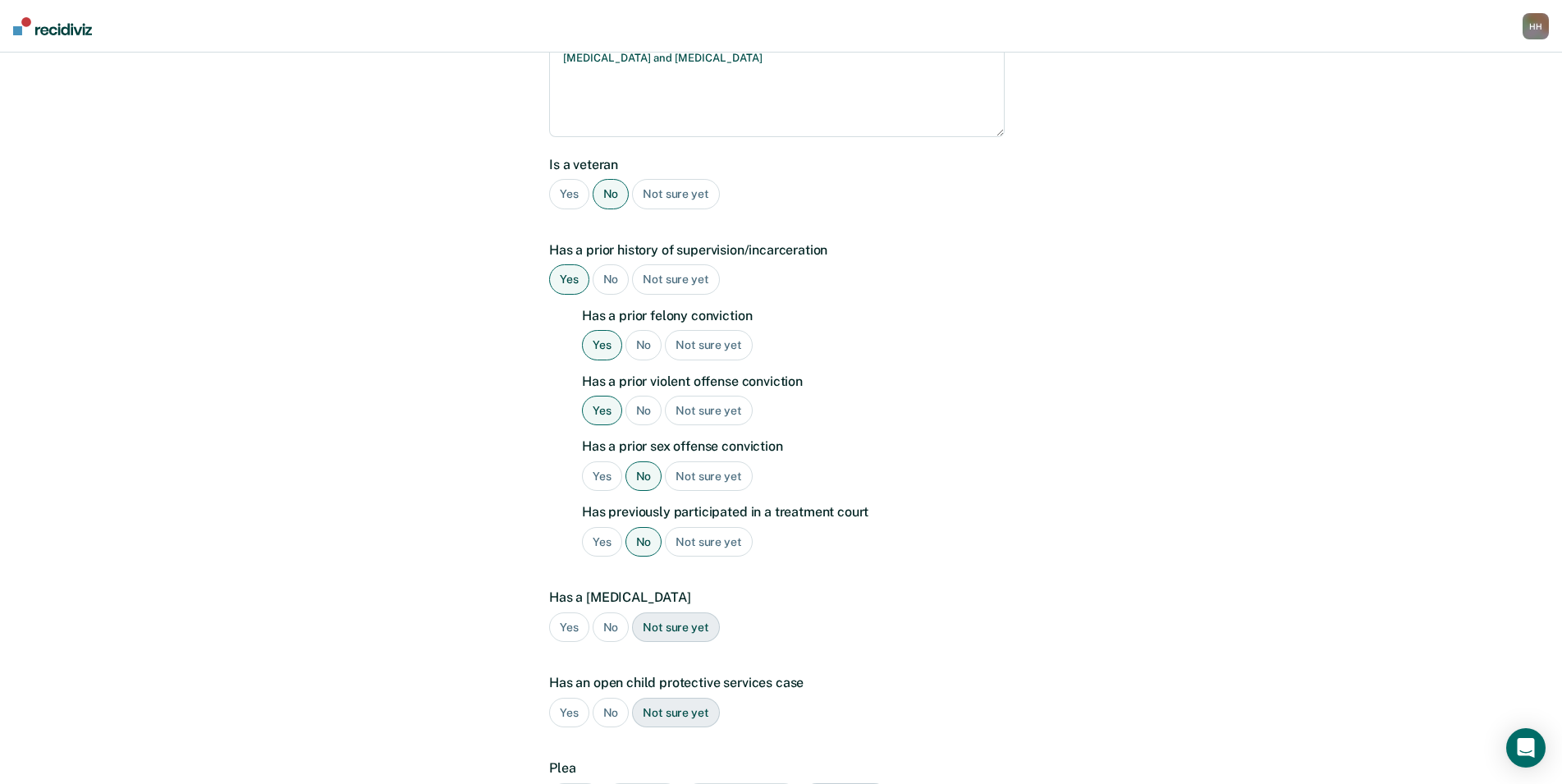
scroll to position [410, 0]
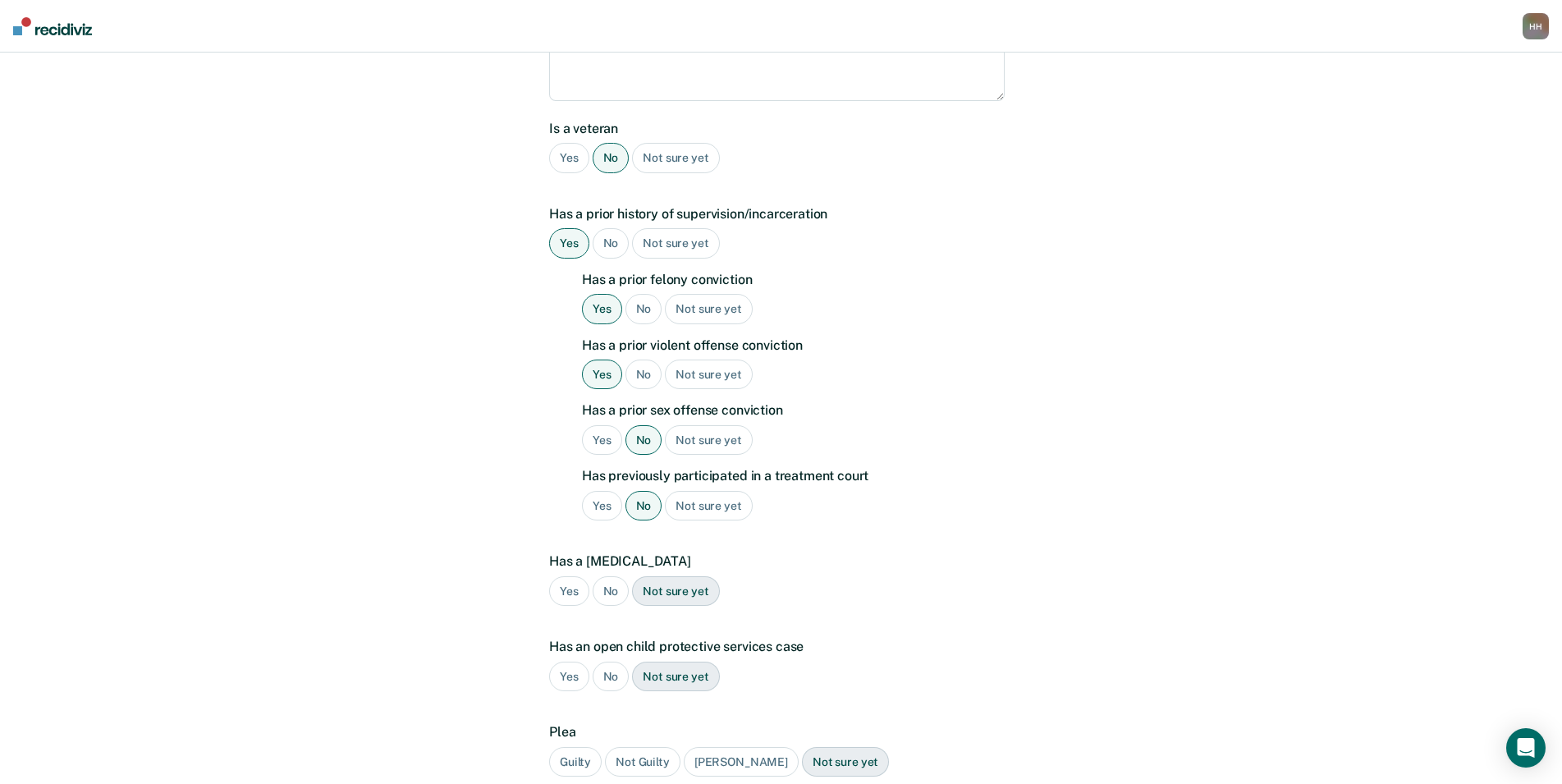
click at [613, 596] on div "No" at bounding box center [611, 591] width 37 height 30
click at [604, 684] on div "No" at bounding box center [611, 676] width 37 height 30
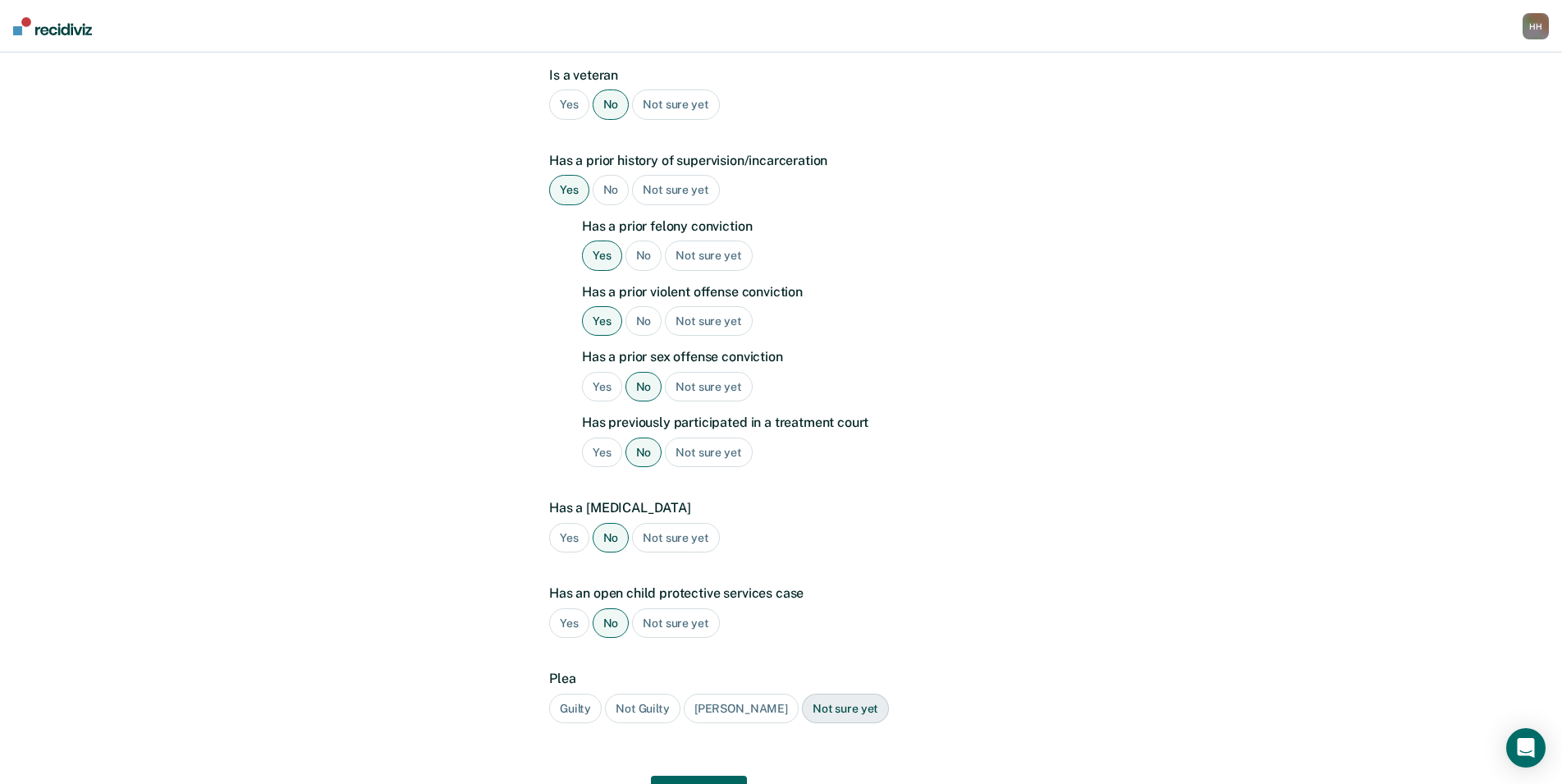
scroll to position [493, 0]
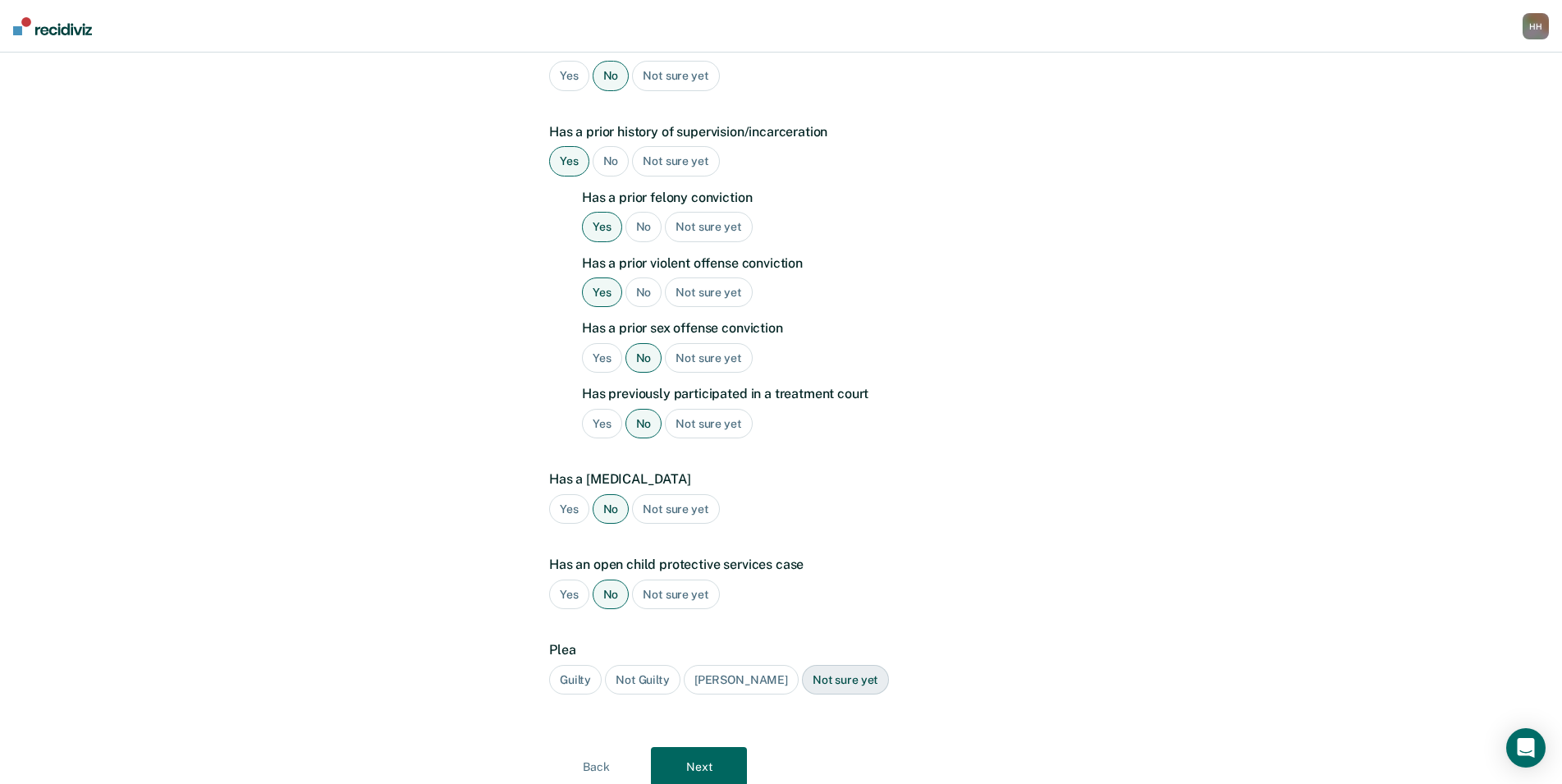
click at [592, 681] on div "Guilty" at bounding box center [575, 679] width 53 height 30
drag, startPoint x: 662, startPoint y: 763, endPoint x: 677, endPoint y: 756, distance: 16.6
click at [664, 763] on button "Next" at bounding box center [699, 766] width 96 height 39
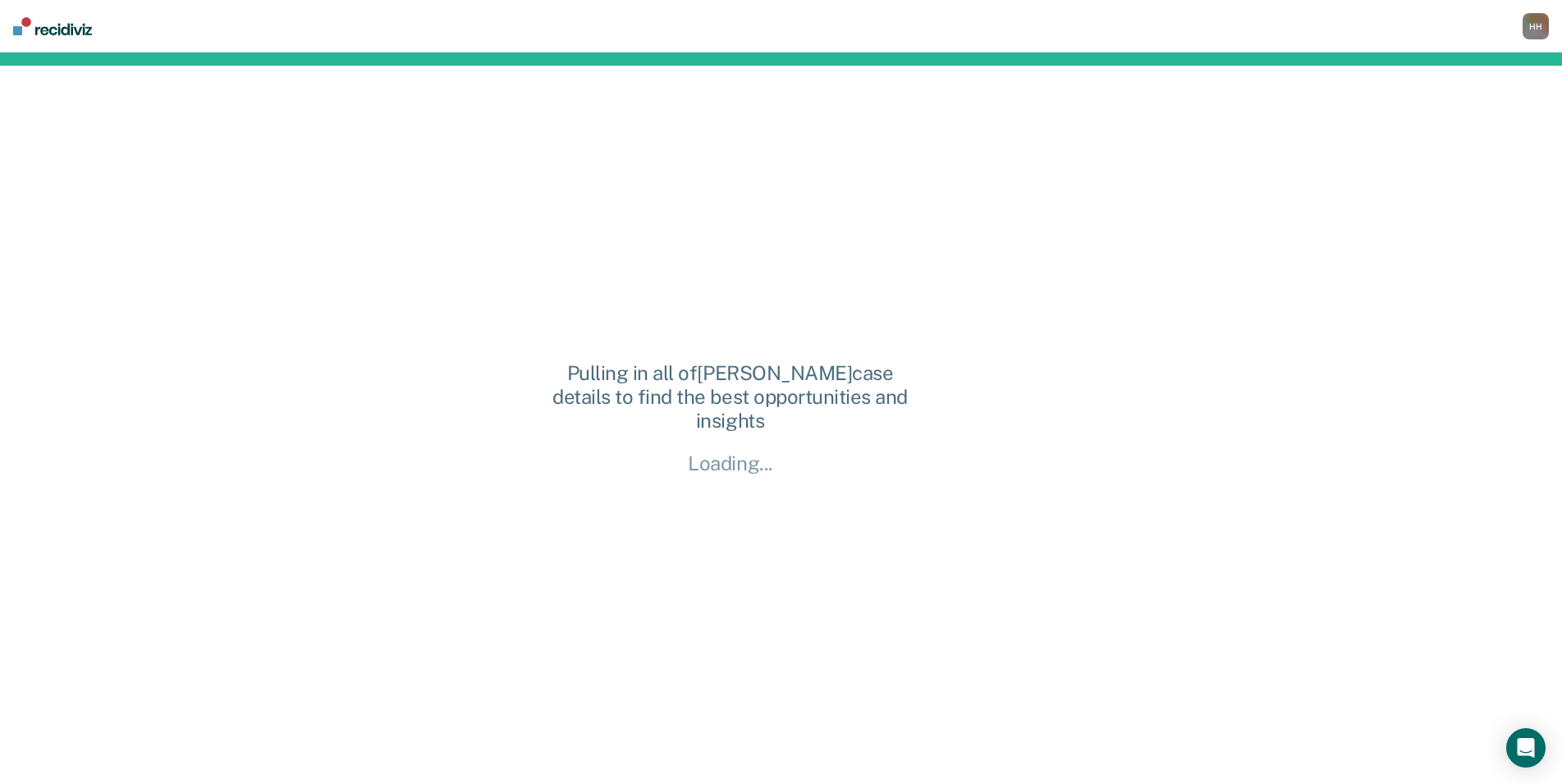
scroll to position [0, 0]
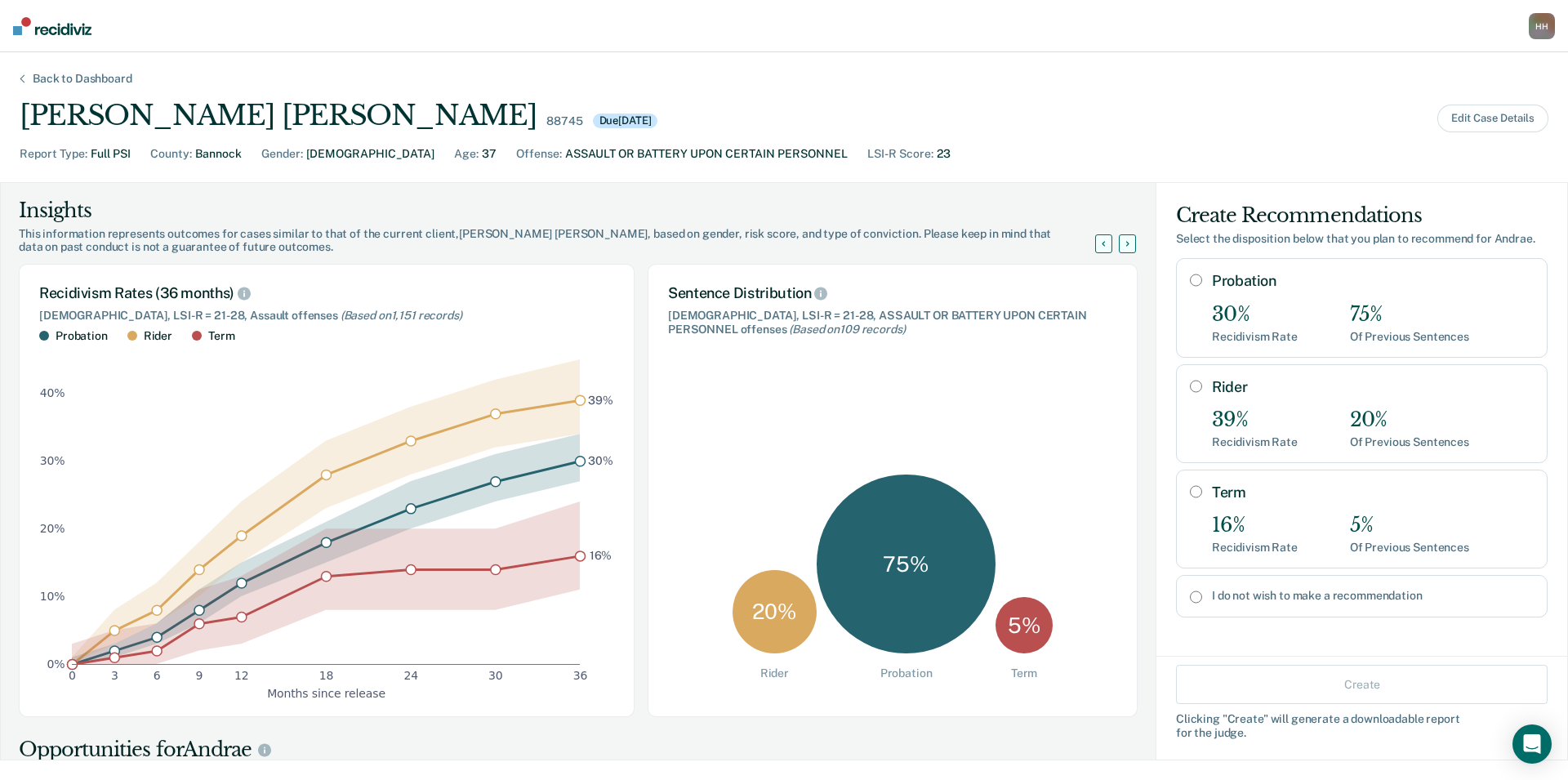
click at [1190, 383] on input "Rider" at bounding box center [1196, 385] width 13 height 13
radio input "true"
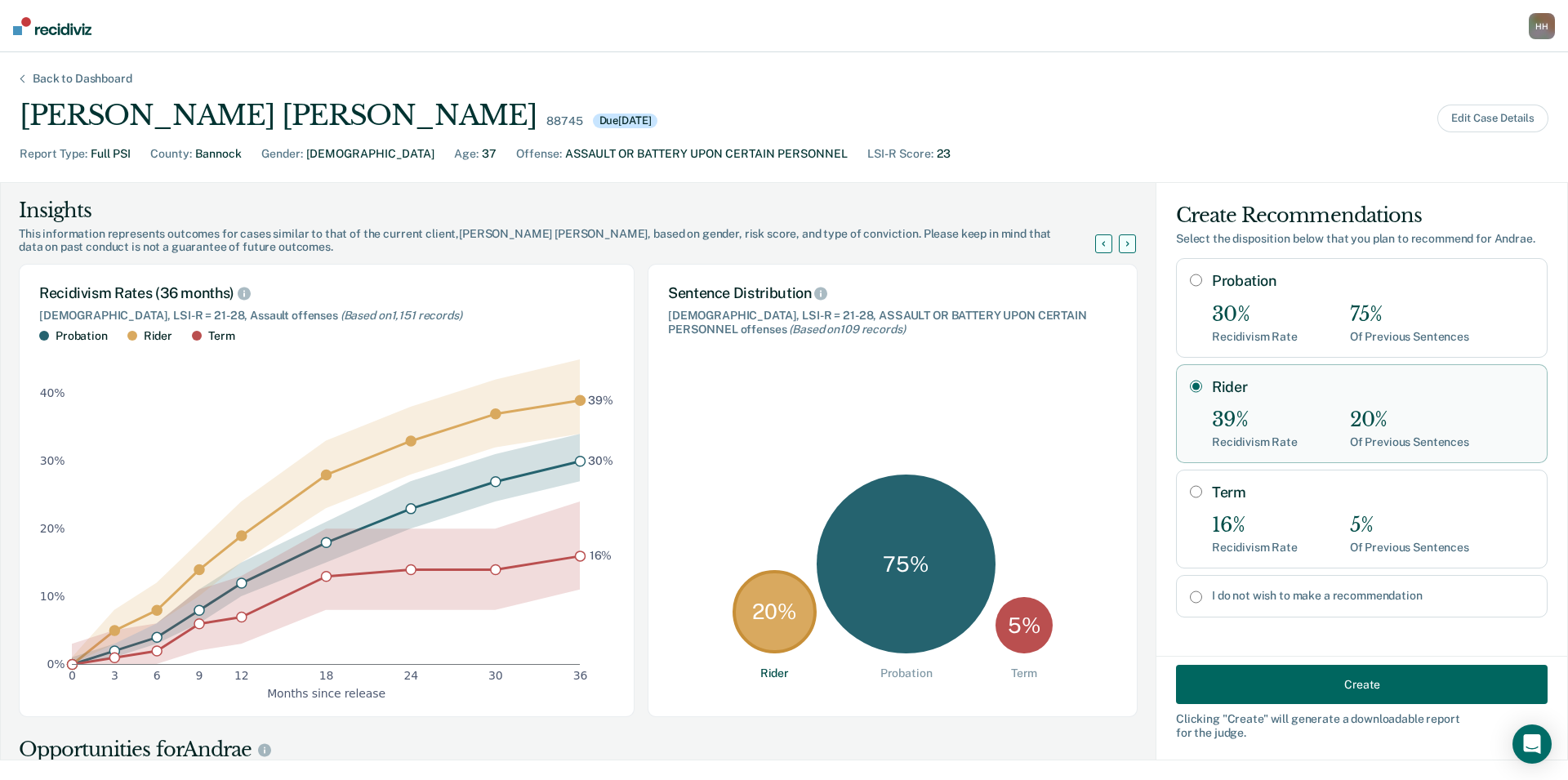
click at [1212, 673] on button "Create" at bounding box center [1361, 683] width 371 height 39
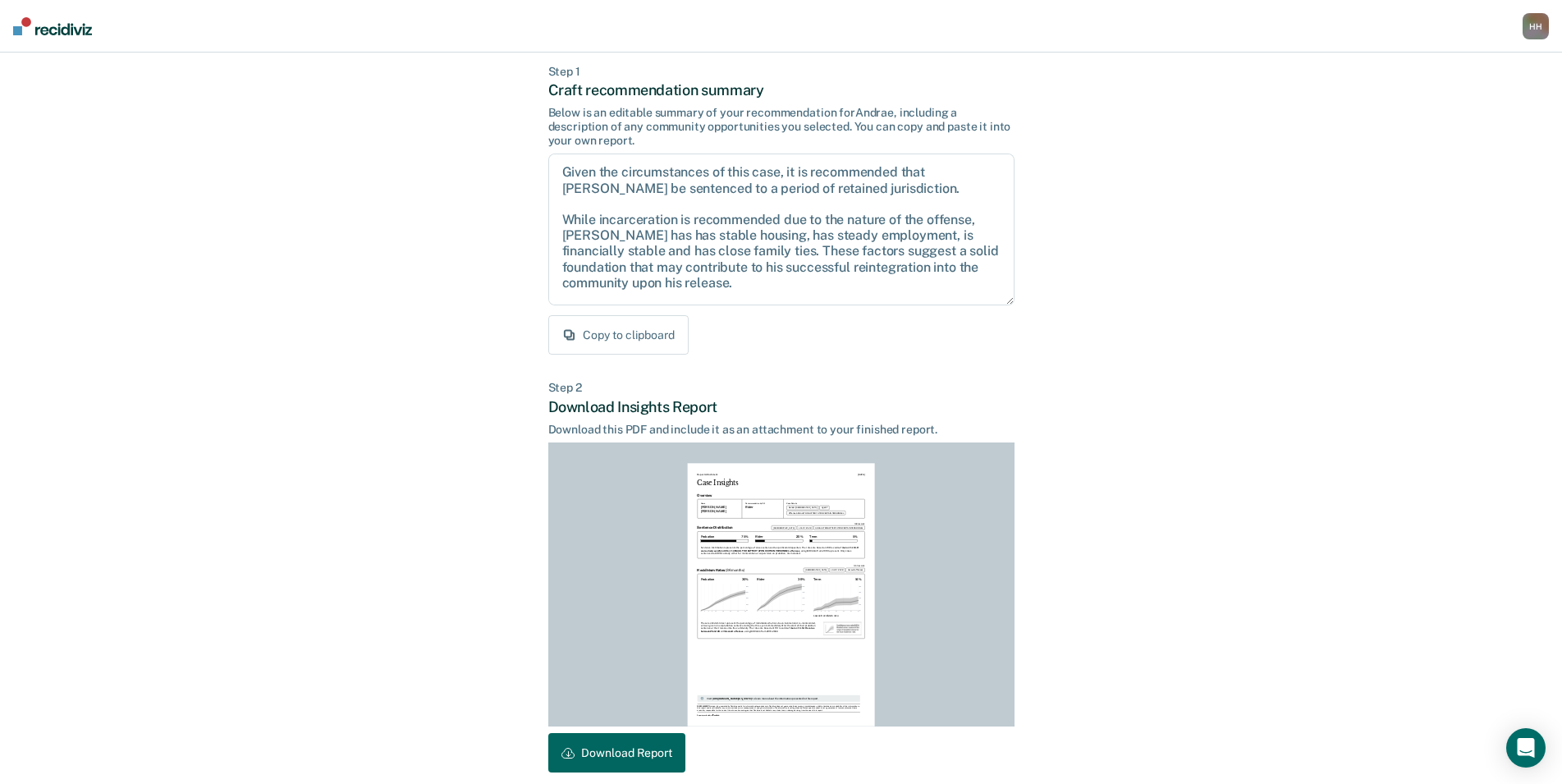
scroll to position [152, 0]
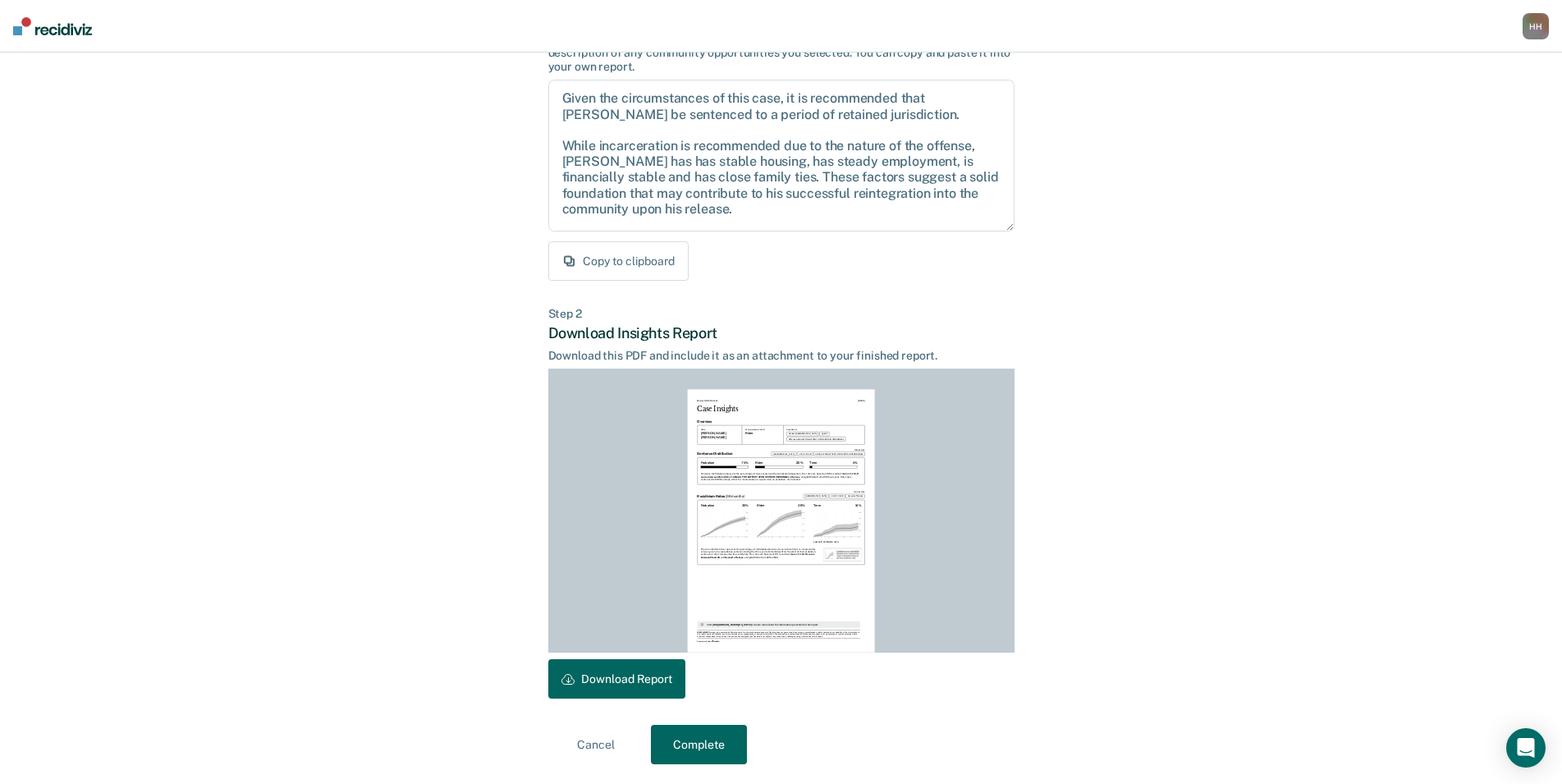
drag, startPoint x: 630, startPoint y: 669, endPoint x: 1120, endPoint y: 178, distance: 693.7
click at [630, 668] on button "Download Report" at bounding box center [616, 678] width 137 height 39
click at [630, 263] on button "Copy to clipboard" at bounding box center [618, 260] width 141 height 39
